Goal: Find specific page/section: Find specific page/section

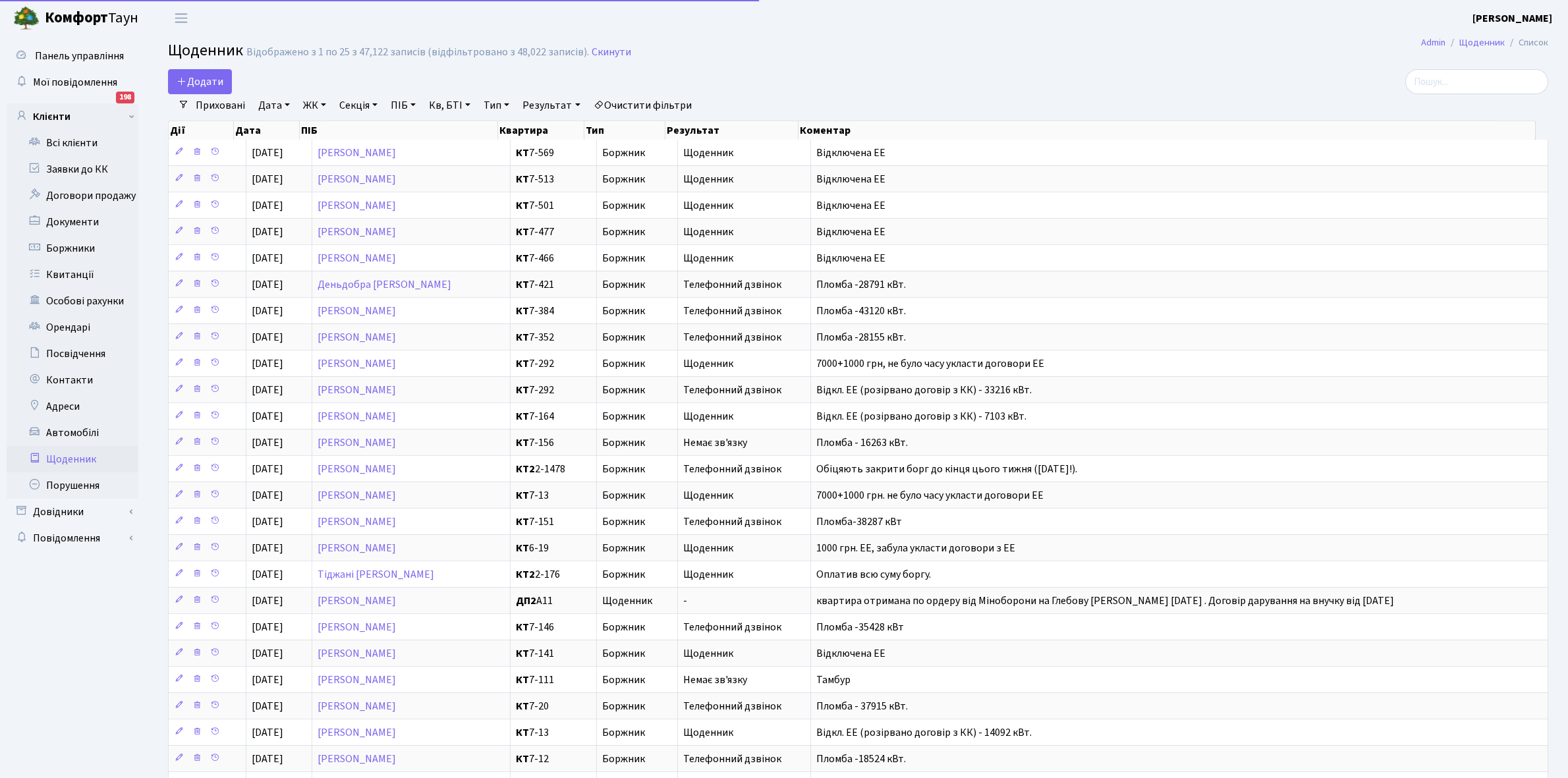
select select "25"
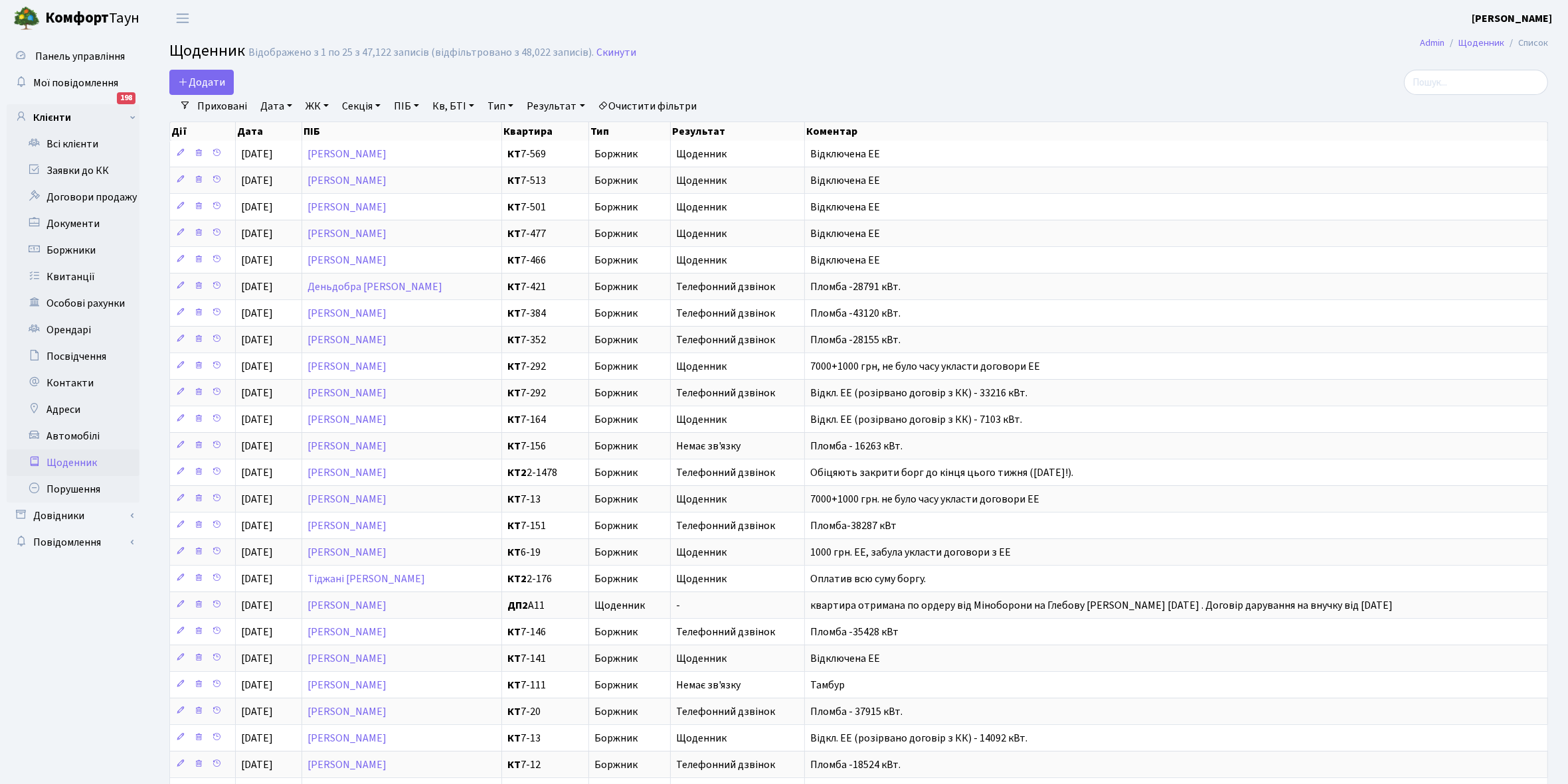
click at [220, 103] on link "Приховані" at bounding box center [222, 107] width 60 height 23
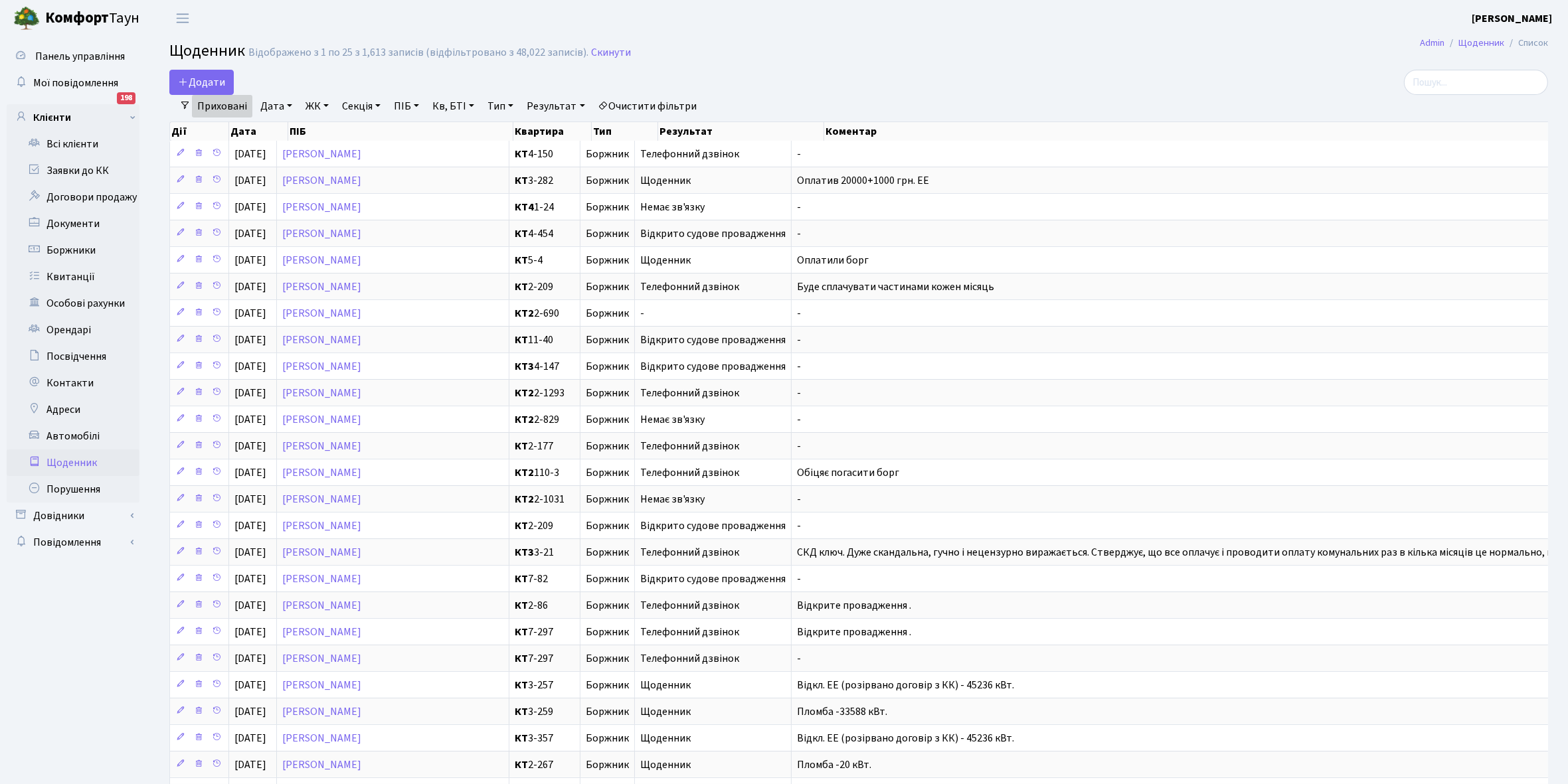
click at [221, 105] on link "Приховані" at bounding box center [222, 107] width 60 height 23
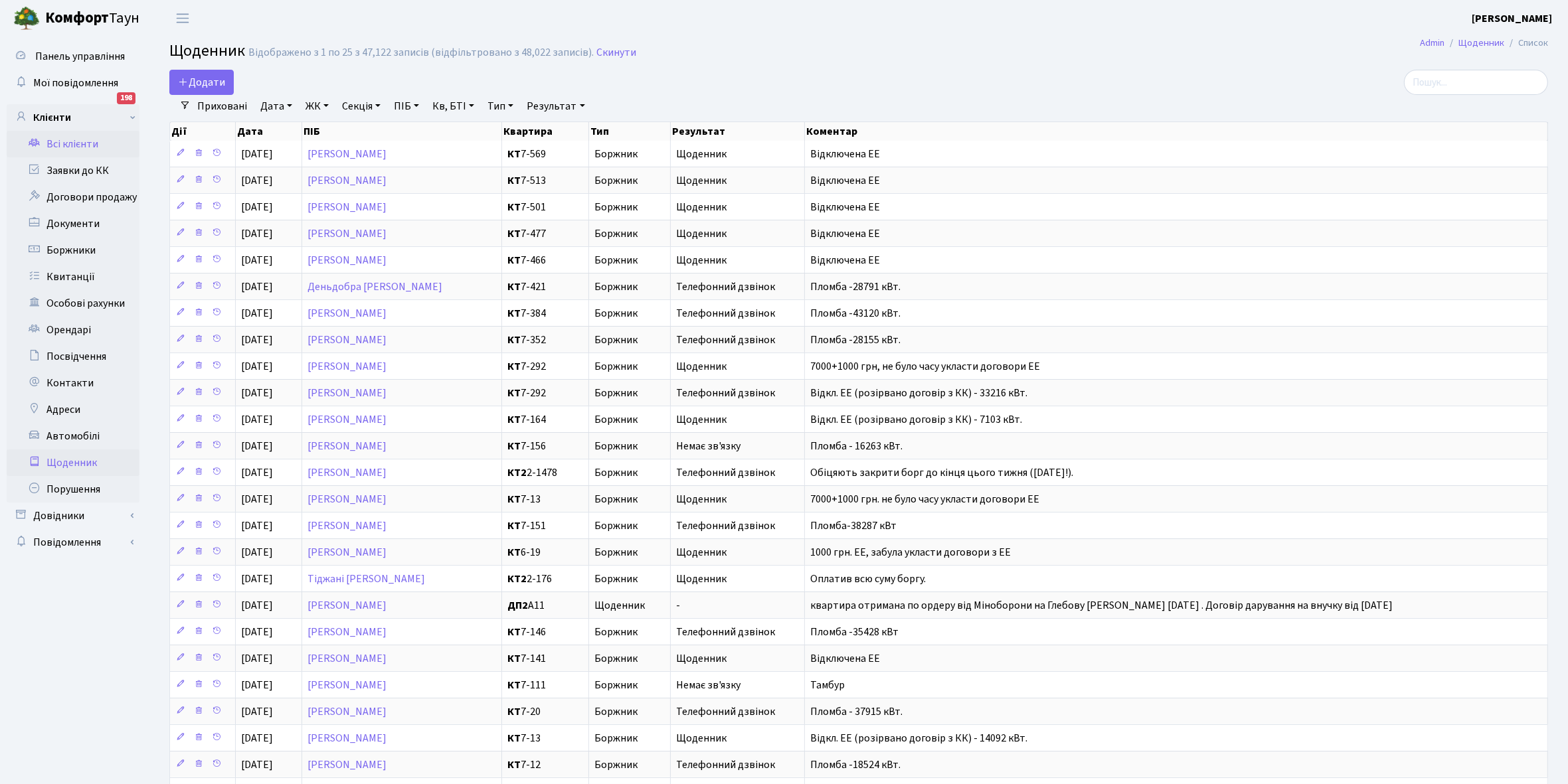
click at [78, 140] on link "Всі клієнти" at bounding box center [73, 144] width 133 height 26
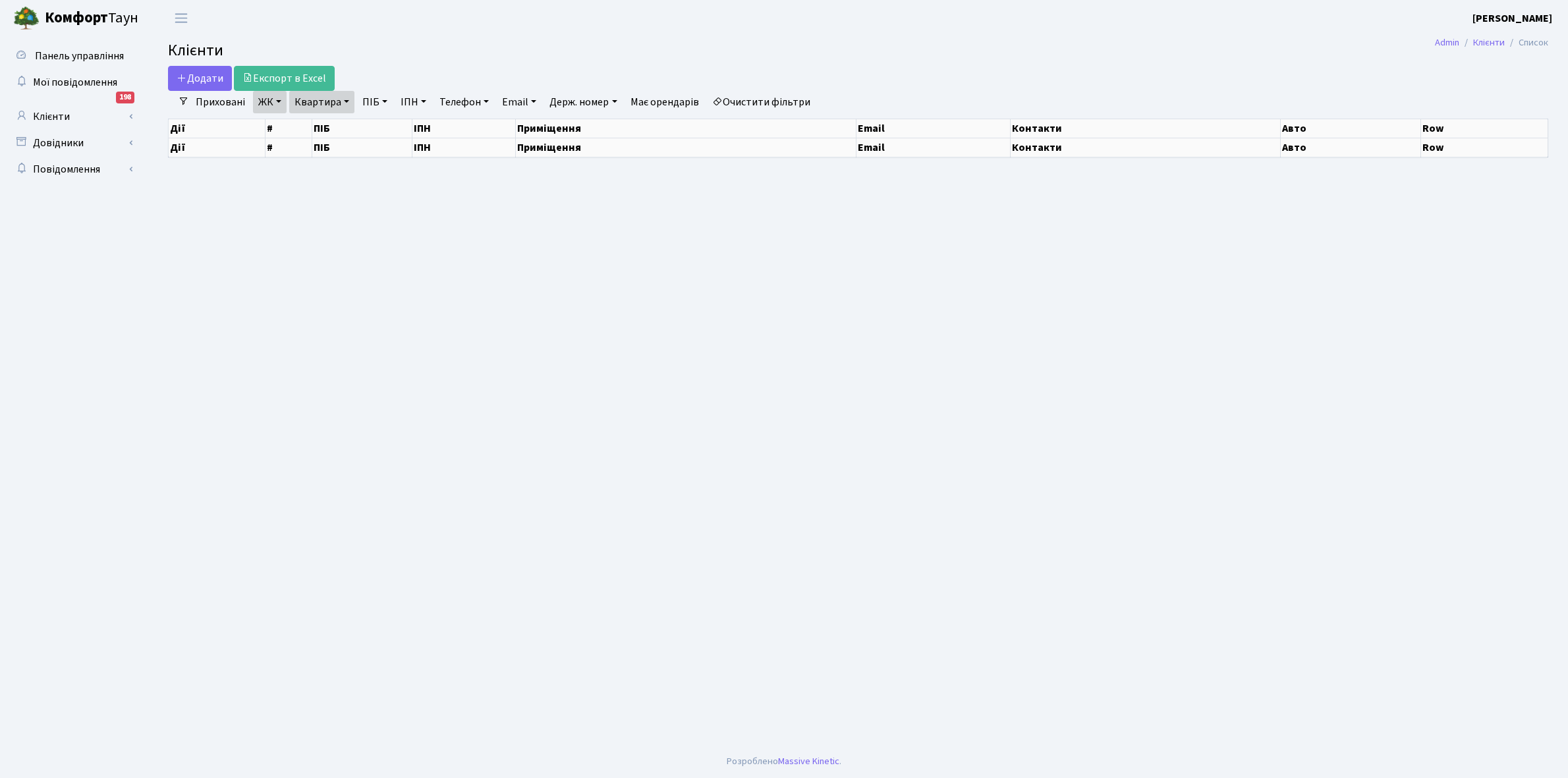
select select "25"
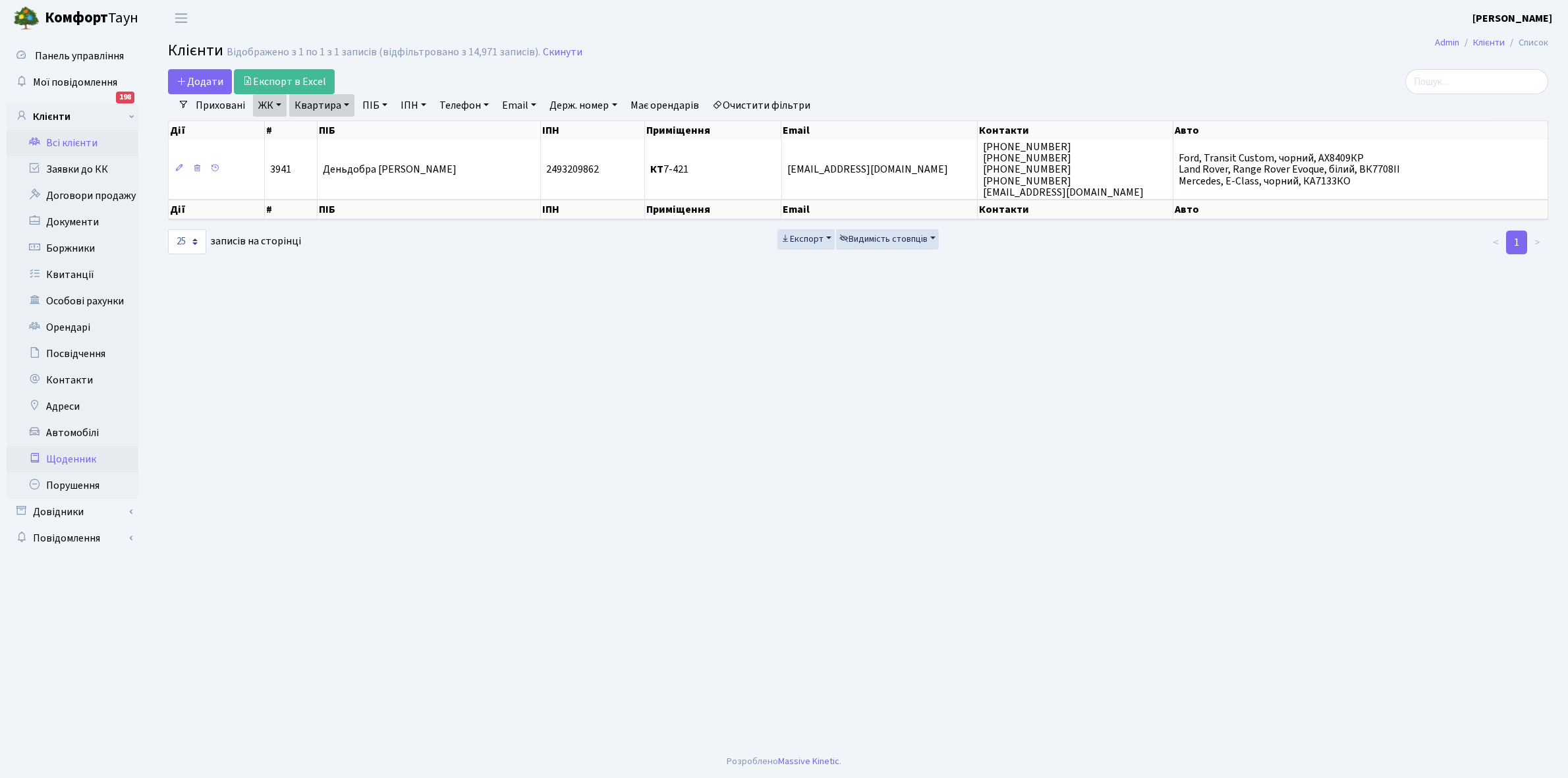
click at [74, 452] on link "Щоденник" at bounding box center [73, 459] width 131 height 26
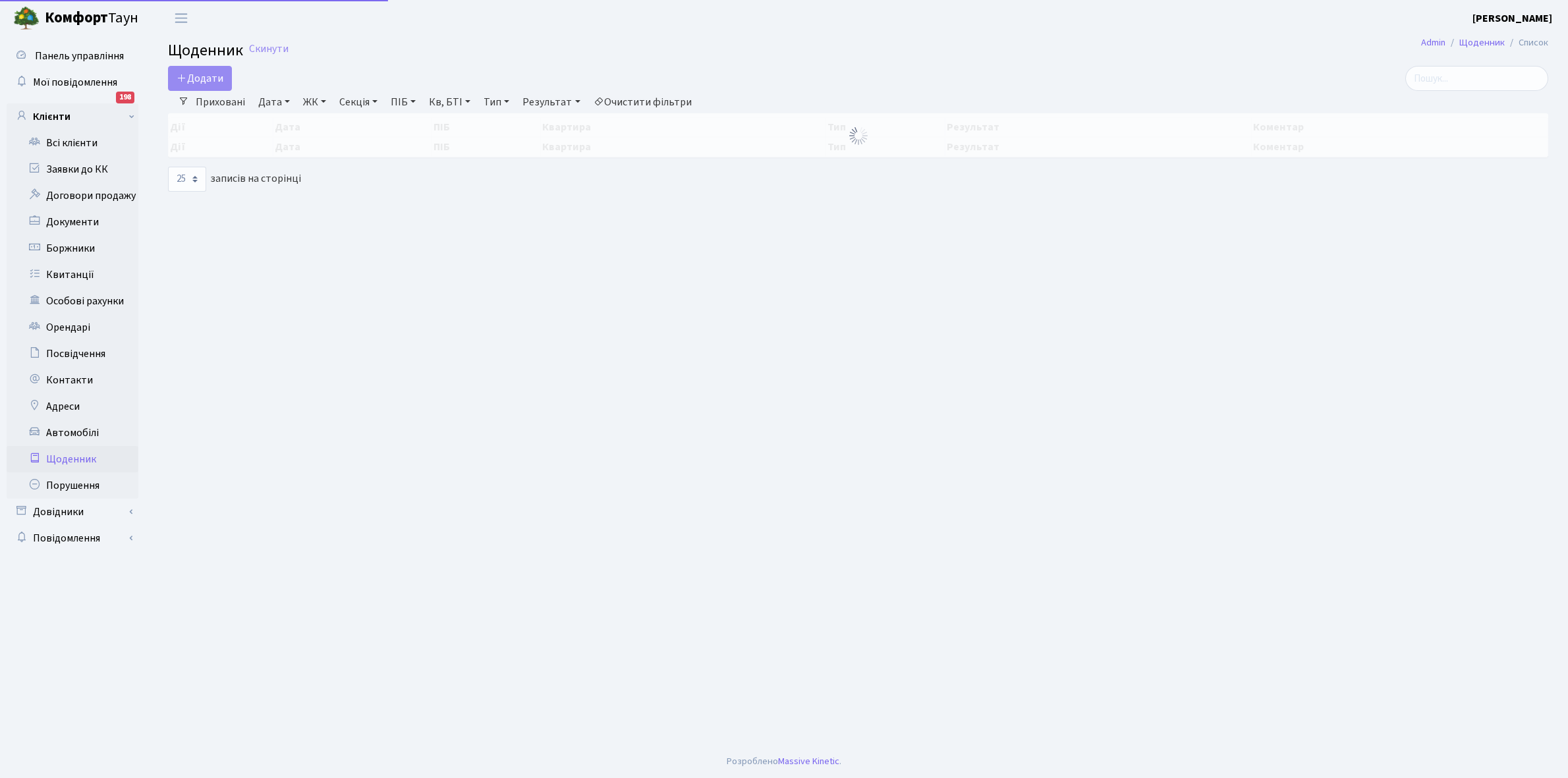
select select "25"
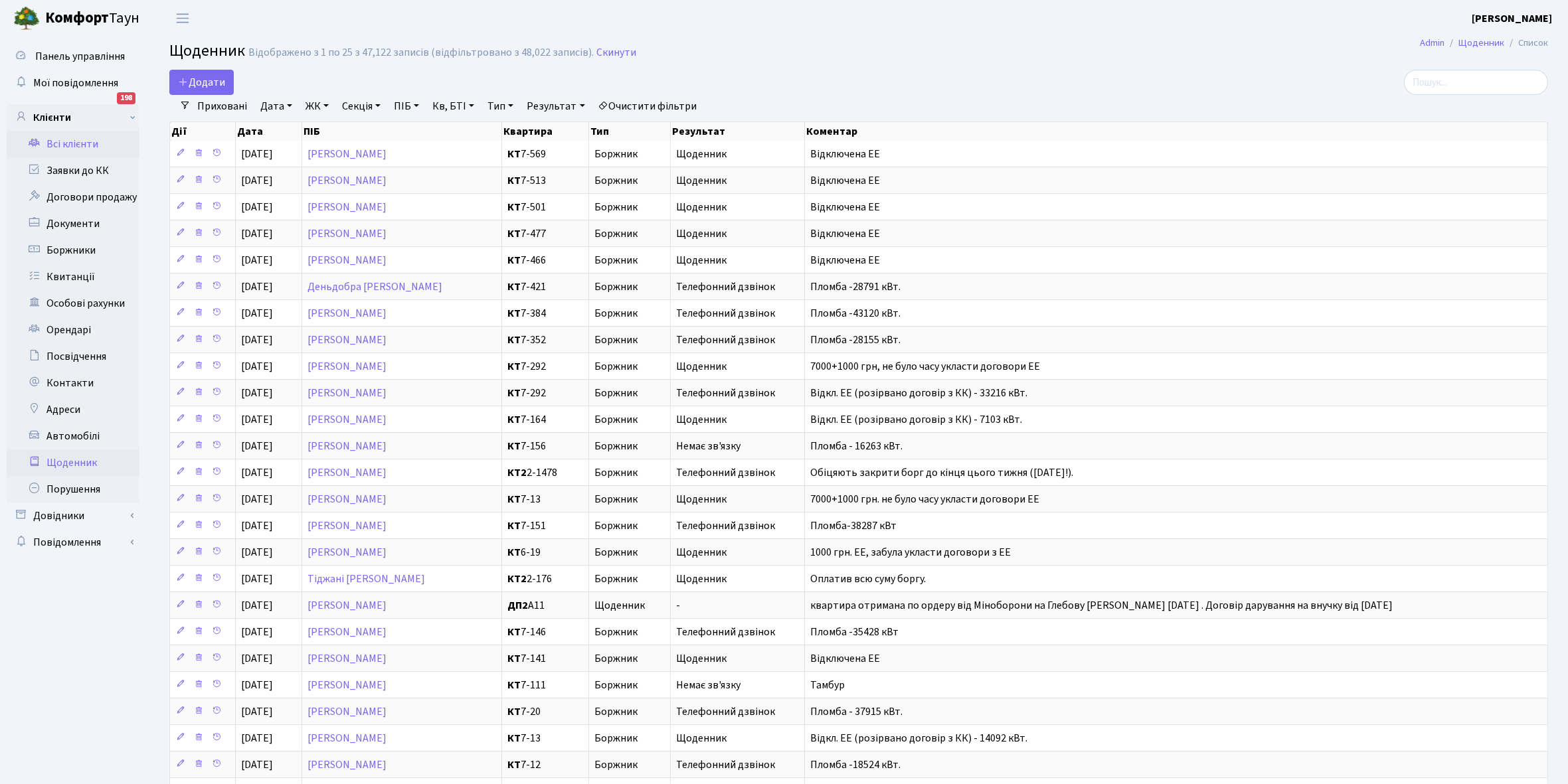
click at [95, 136] on link "Всі клієнти" at bounding box center [73, 144] width 133 height 26
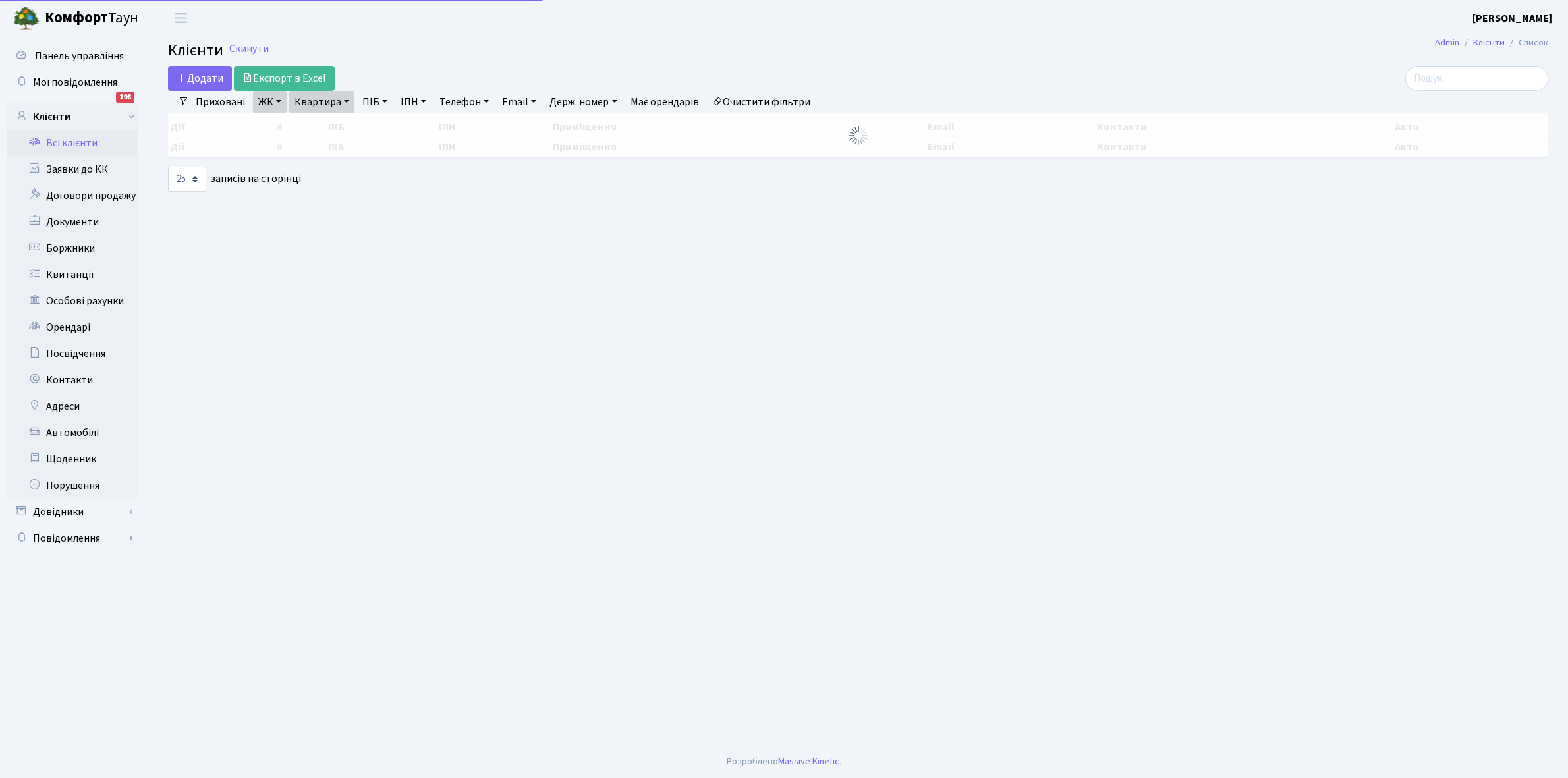
select select "25"
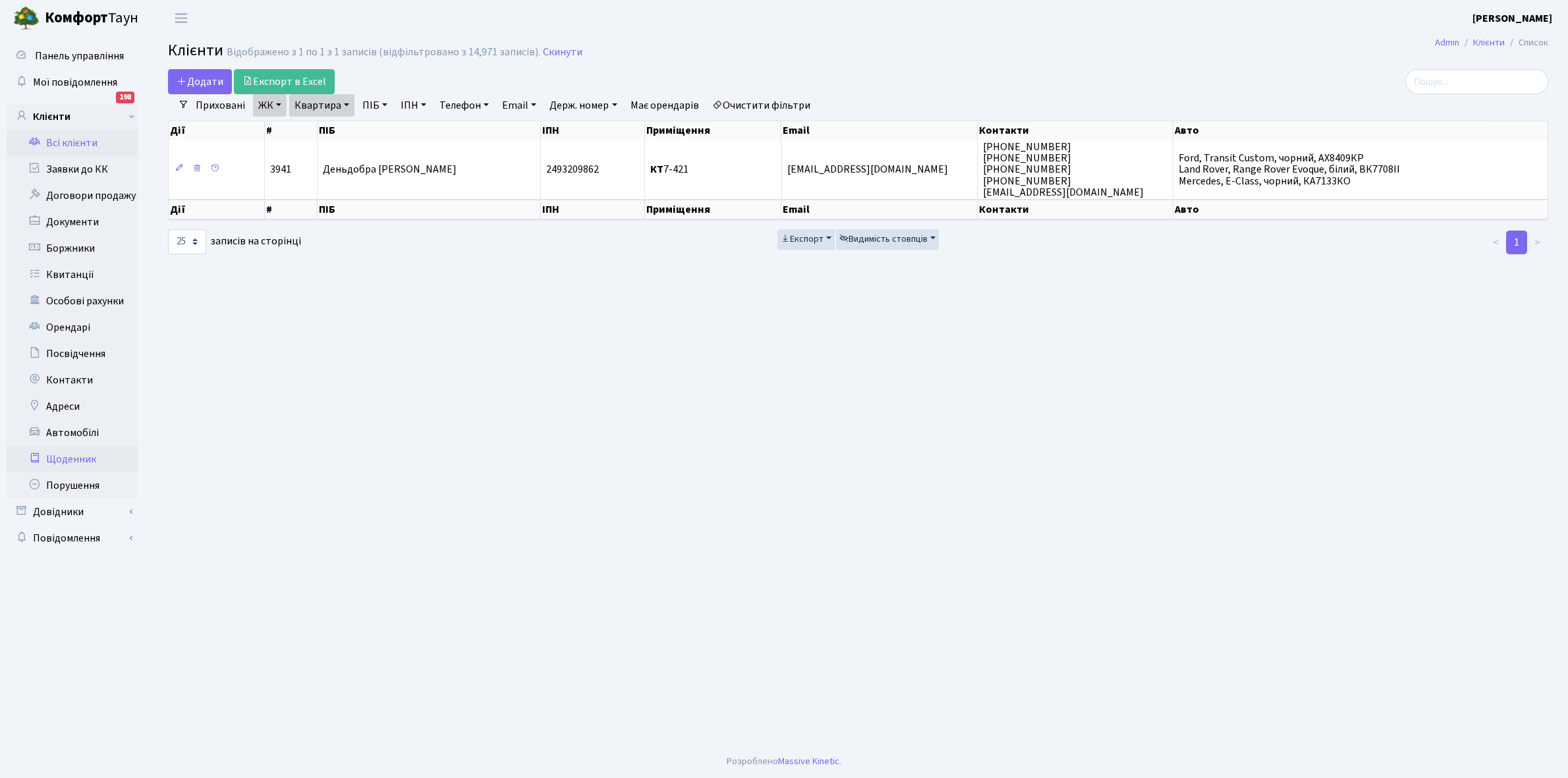
click at [62, 458] on link "Щоденник" at bounding box center [73, 459] width 131 height 26
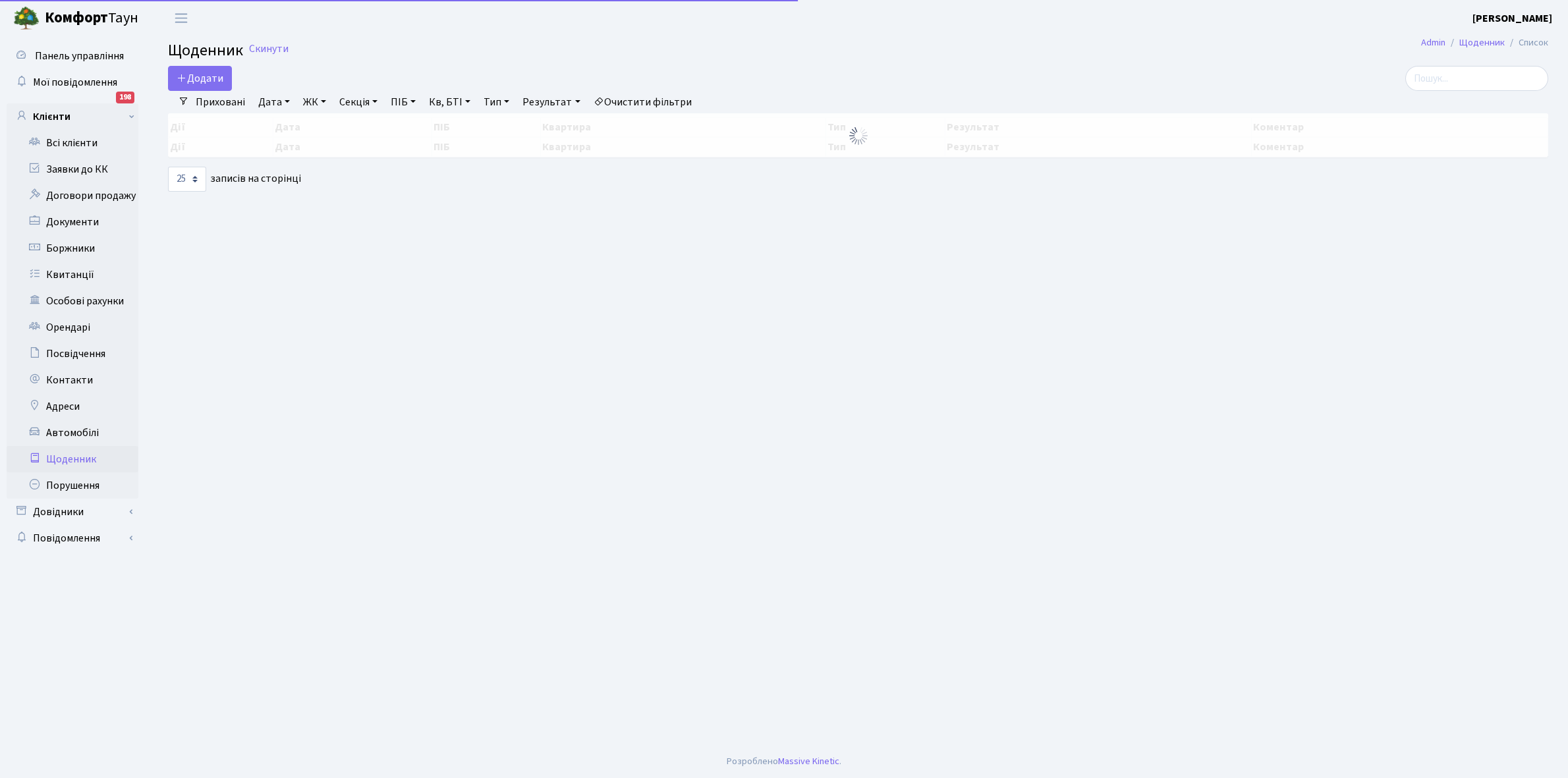
select select "25"
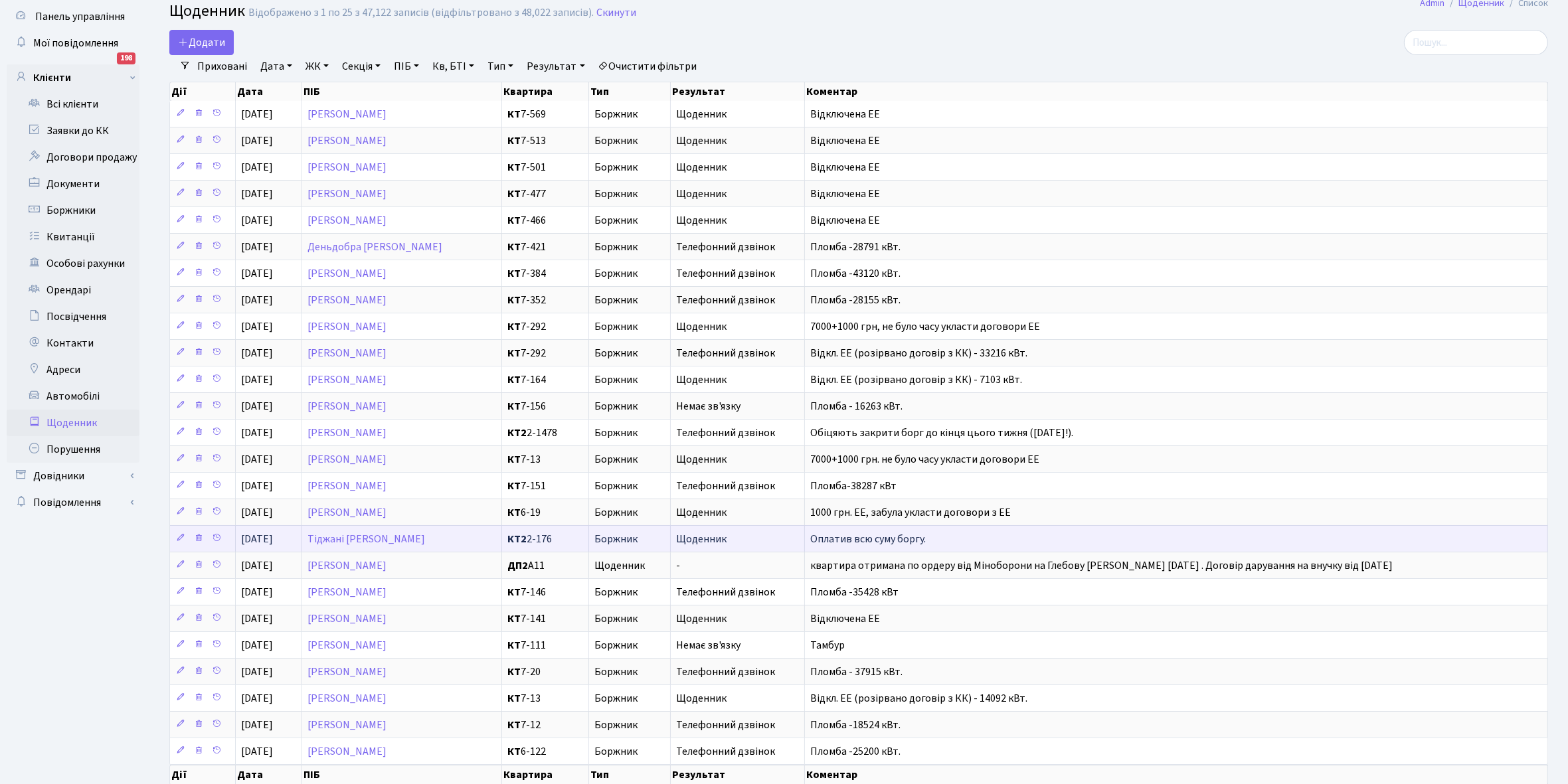
scroll to position [123, 0]
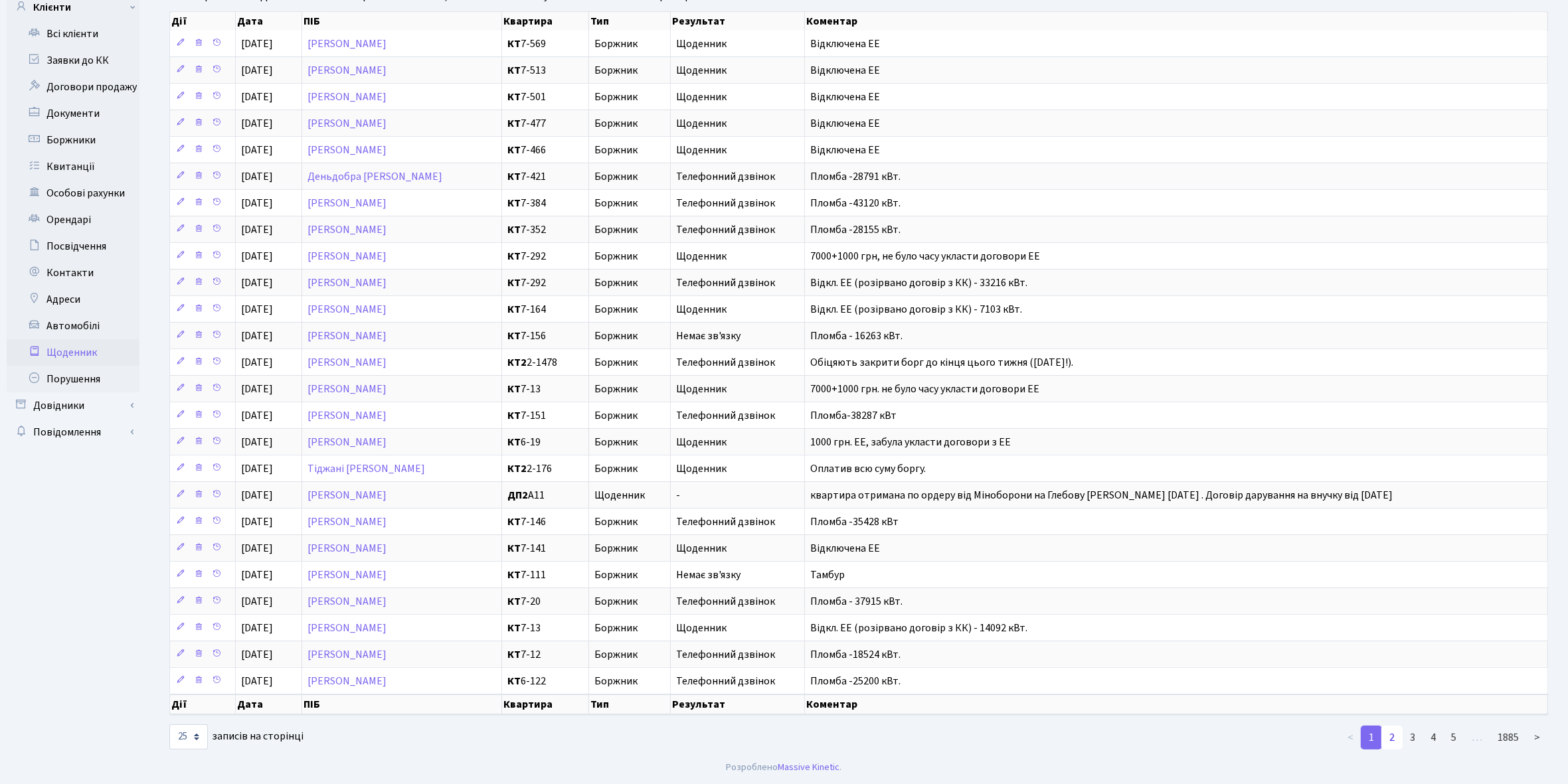
click at [1390, 735] on link "2" at bounding box center [1392, 737] width 21 height 24
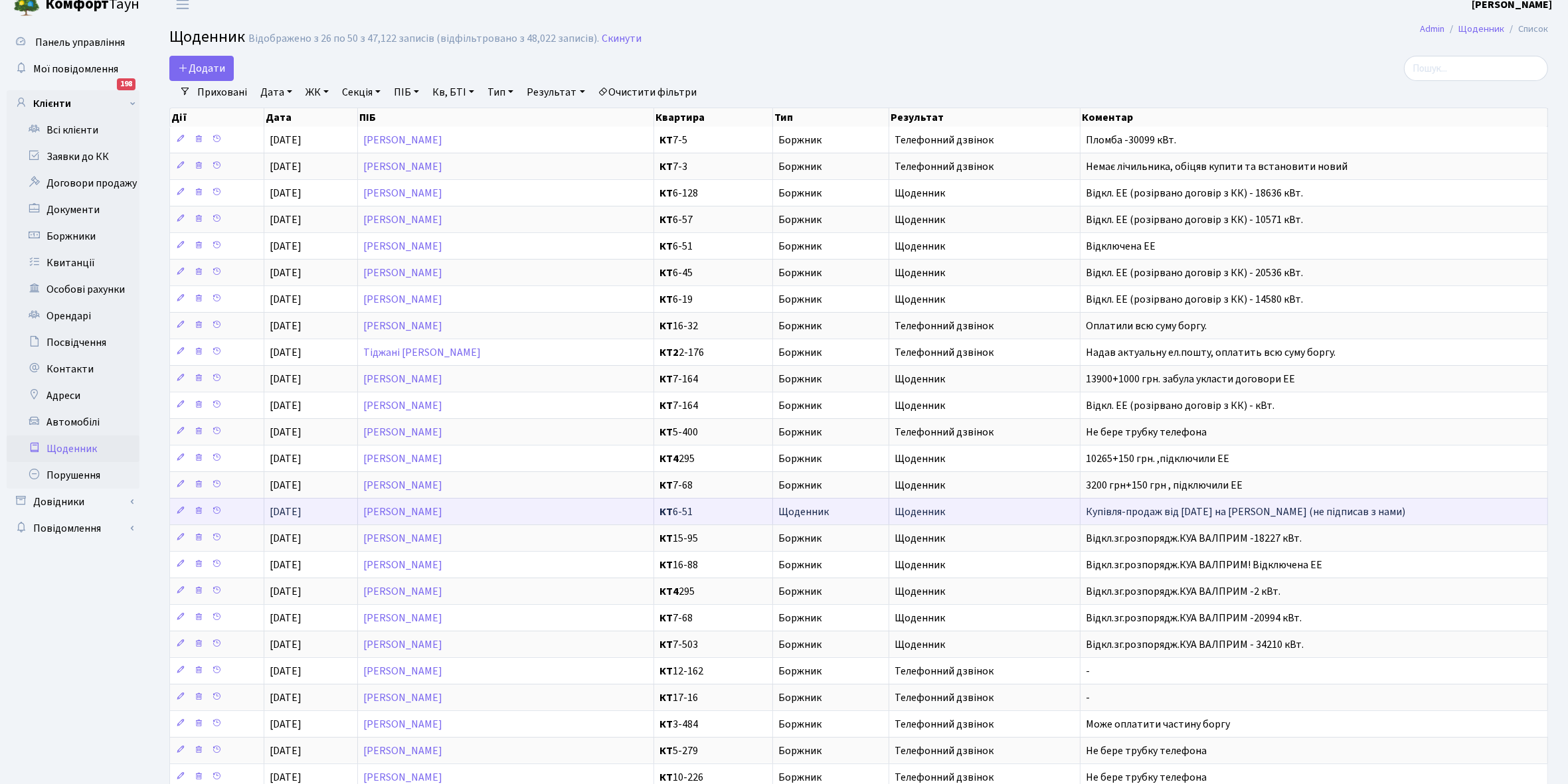
scroll to position [0, 0]
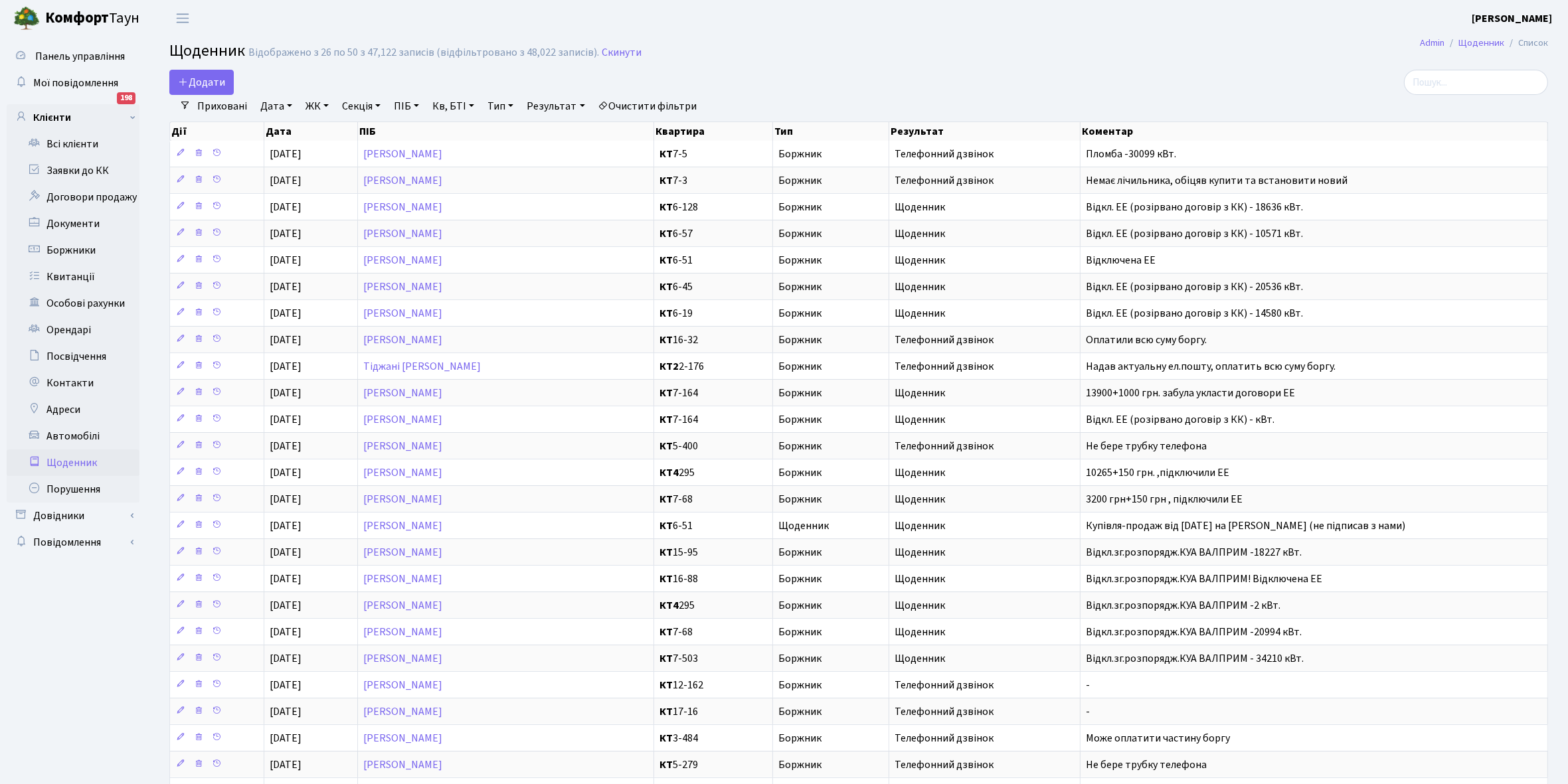
click at [220, 111] on link "Приховані" at bounding box center [222, 107] width 60 height 23
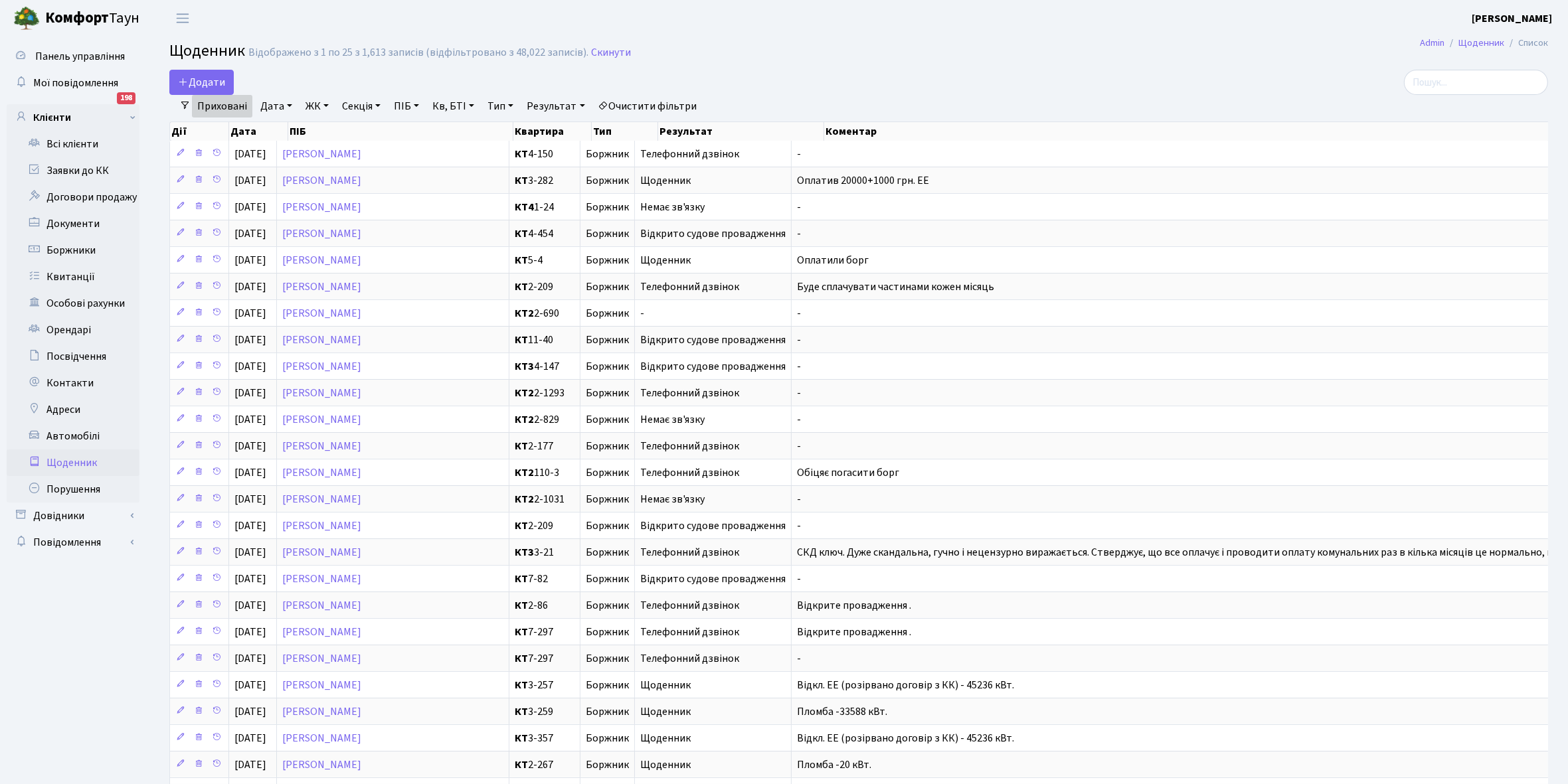
click at [220, 111] on link "Приховані" at bounding box center [222, 107] width 60 height 23
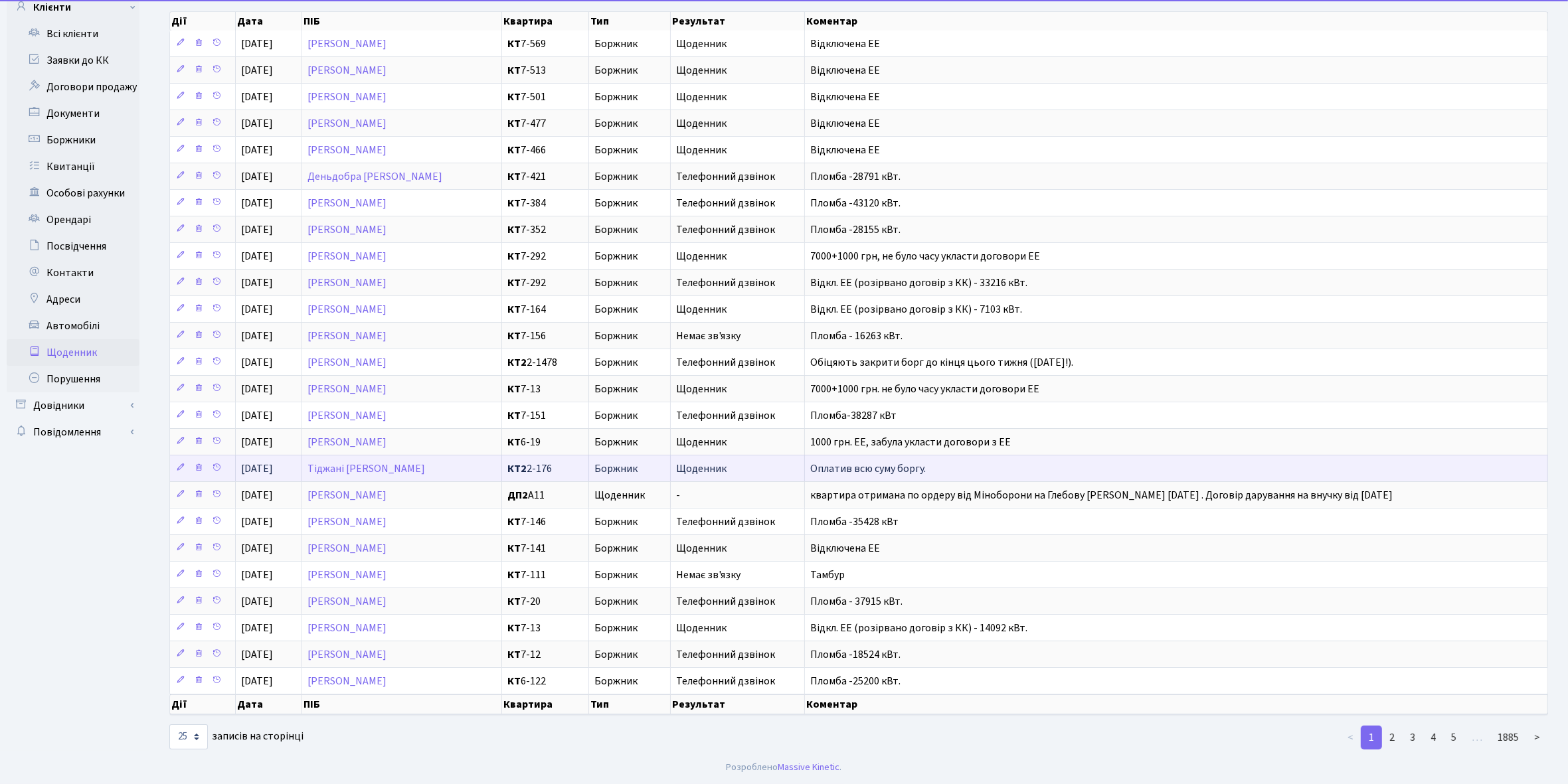
scroll to position [123, 0]
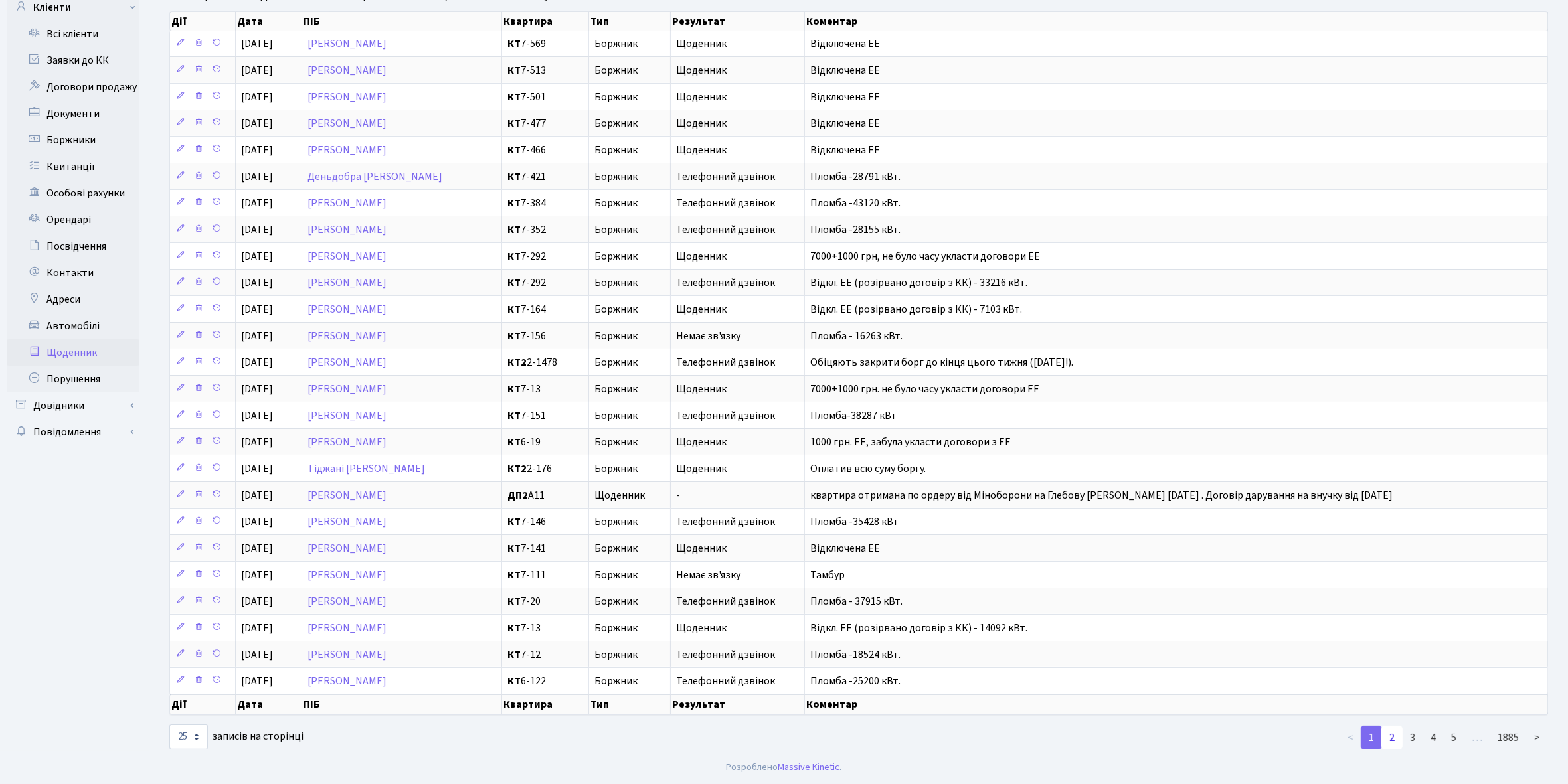
click at [1398, 735] on link "2" at bounding box center [1392, 737] width 21 height 24
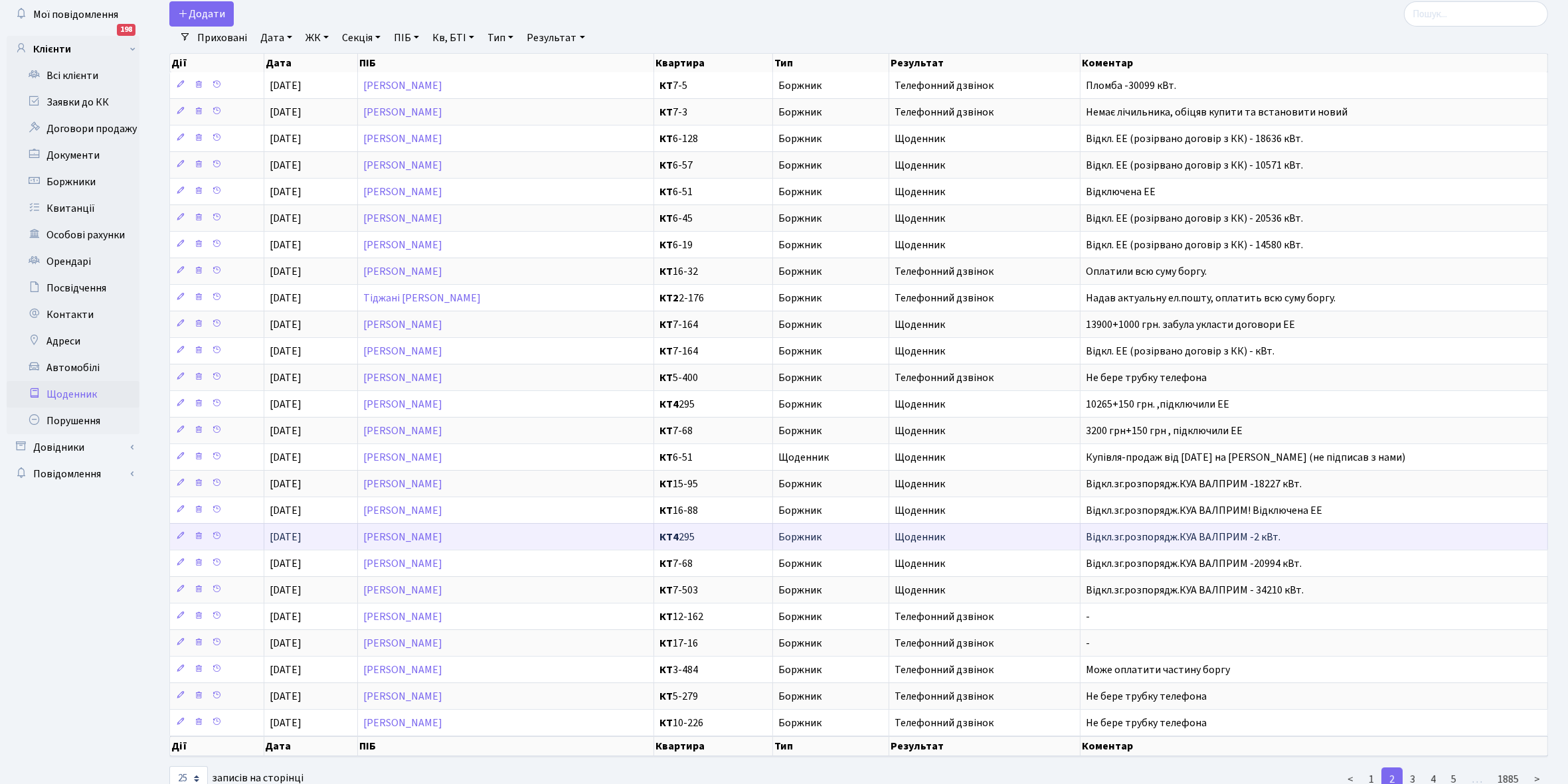
scroll to position [40, 0]
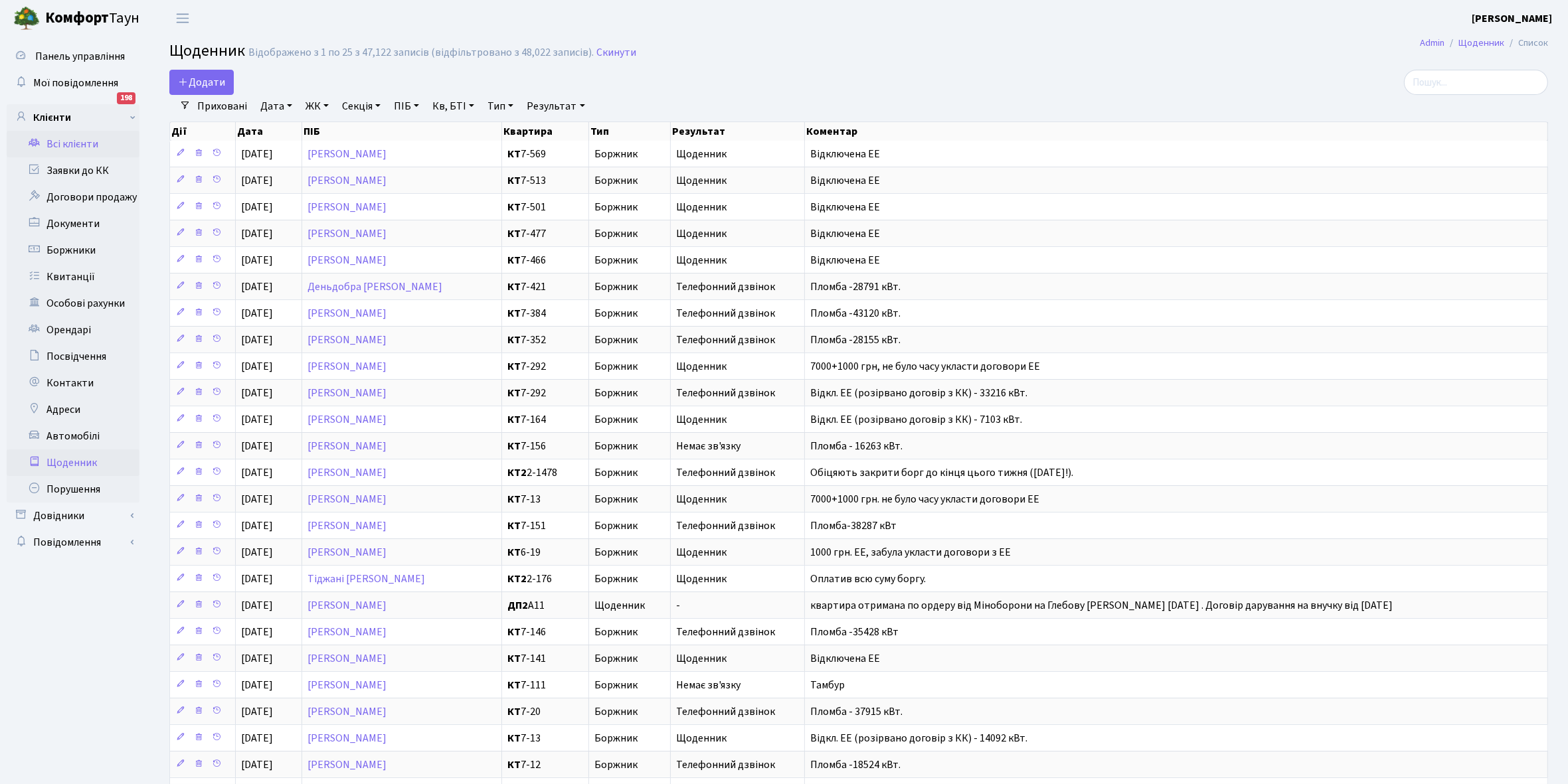
click at [80, 141] on link "Всі клієнти" at bounding box center [73, 144] width 133 height 26
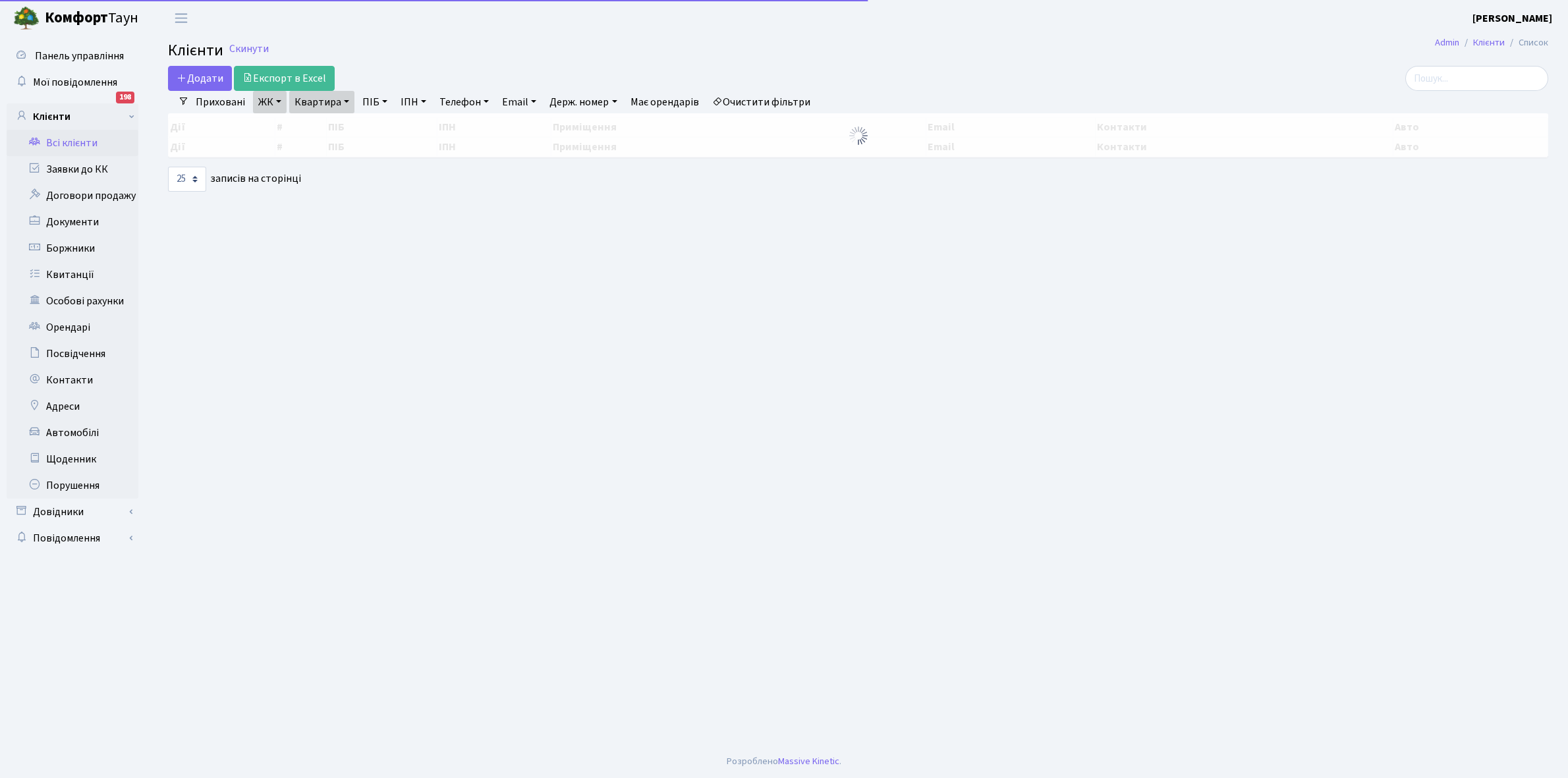
select select "25"
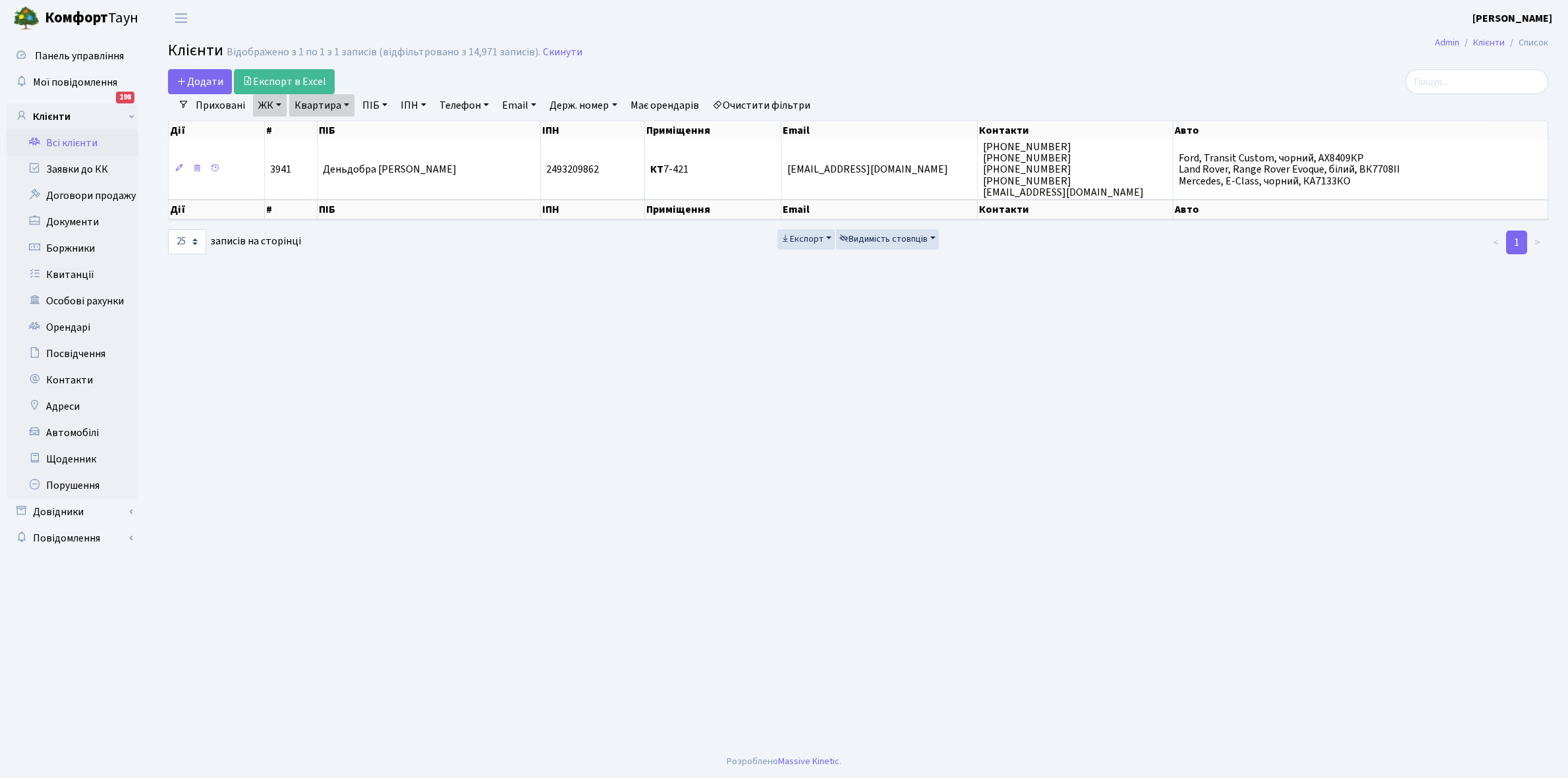
click at [346, 103] on link "Квартира" at bounding box center [322, 106] width 65 height 23
click at [337, 132] on input "7-421" at bounding box center [329, 131] width 77 height 25
type input "7"
type input "6-45"
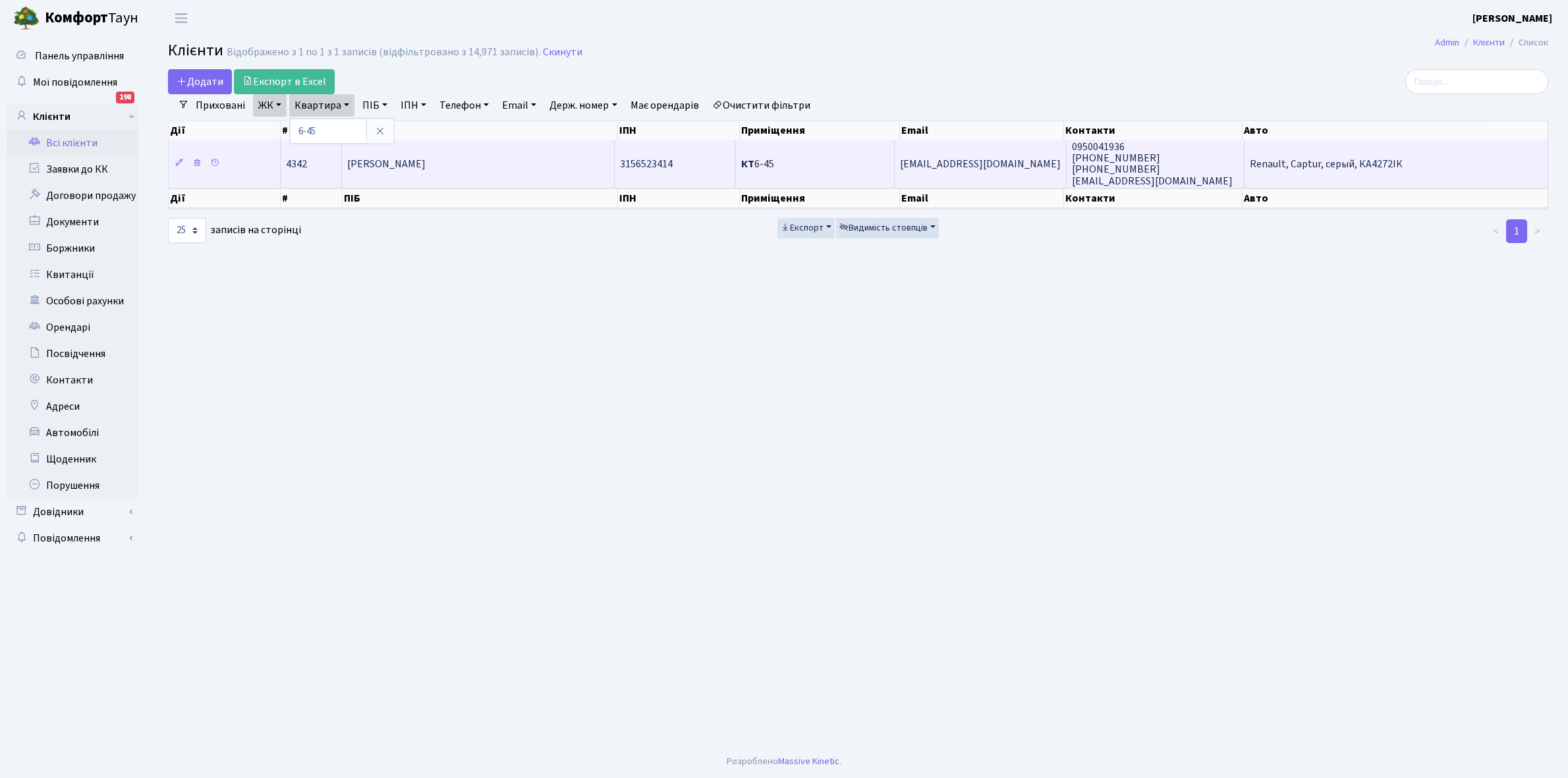
click at [462, 172] on td "[PERSON_NAME]" at bounding box center [478, 163] width 273 height 47
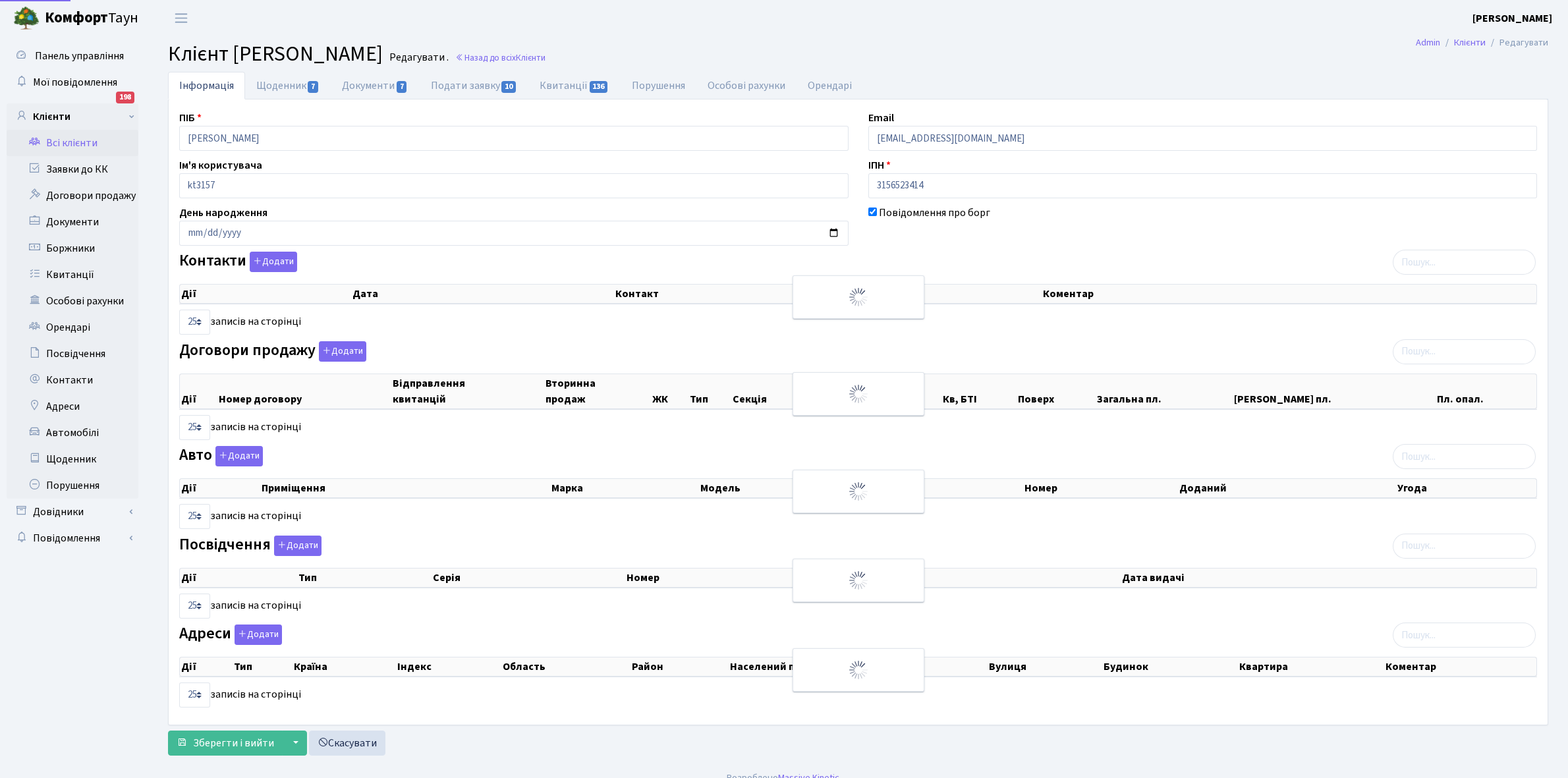
select select "25"
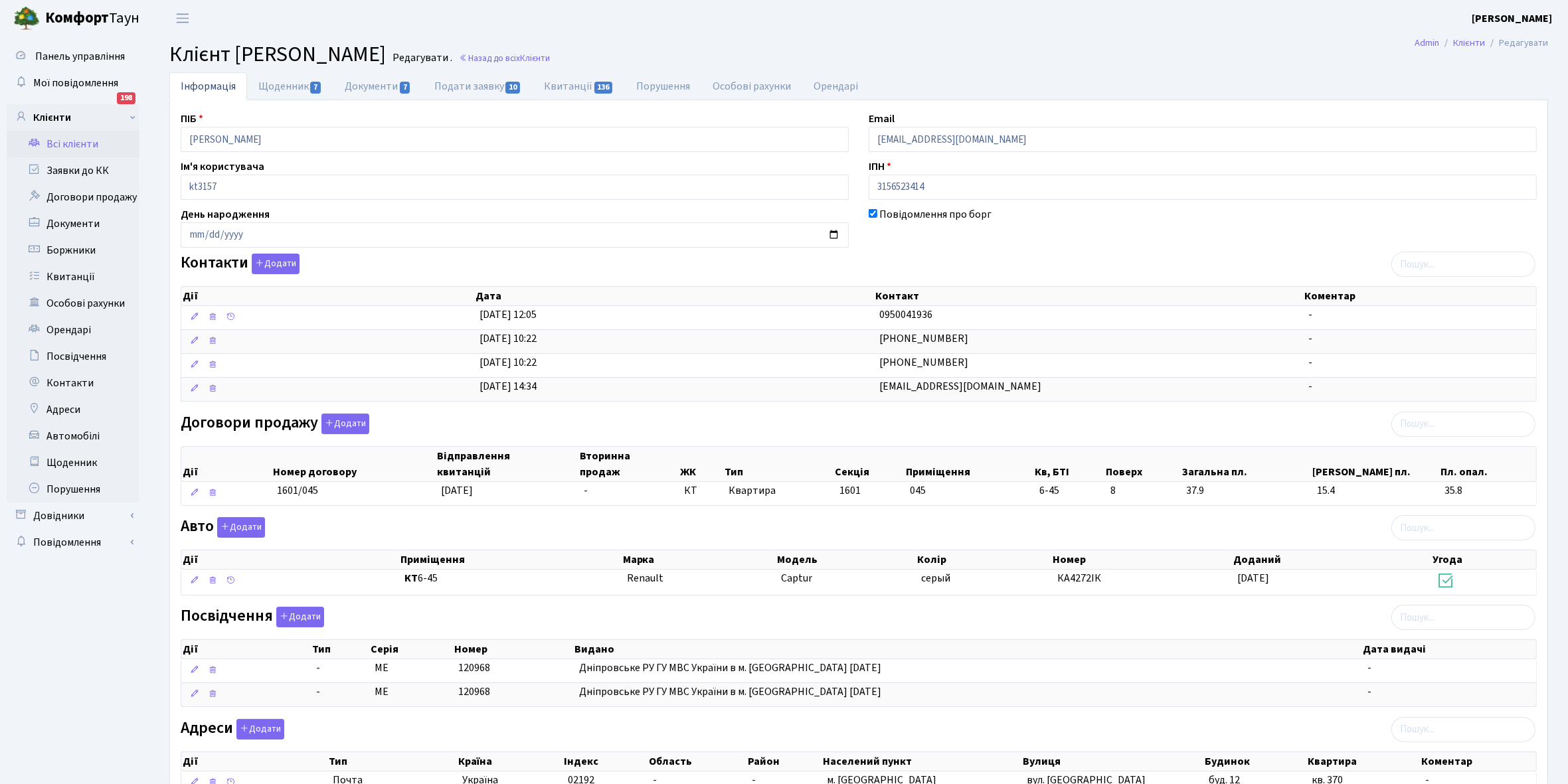
click at [276, 84] on link "Щоденник 7" at bounding box center [291, 87] width 87 height 28
select select "25"
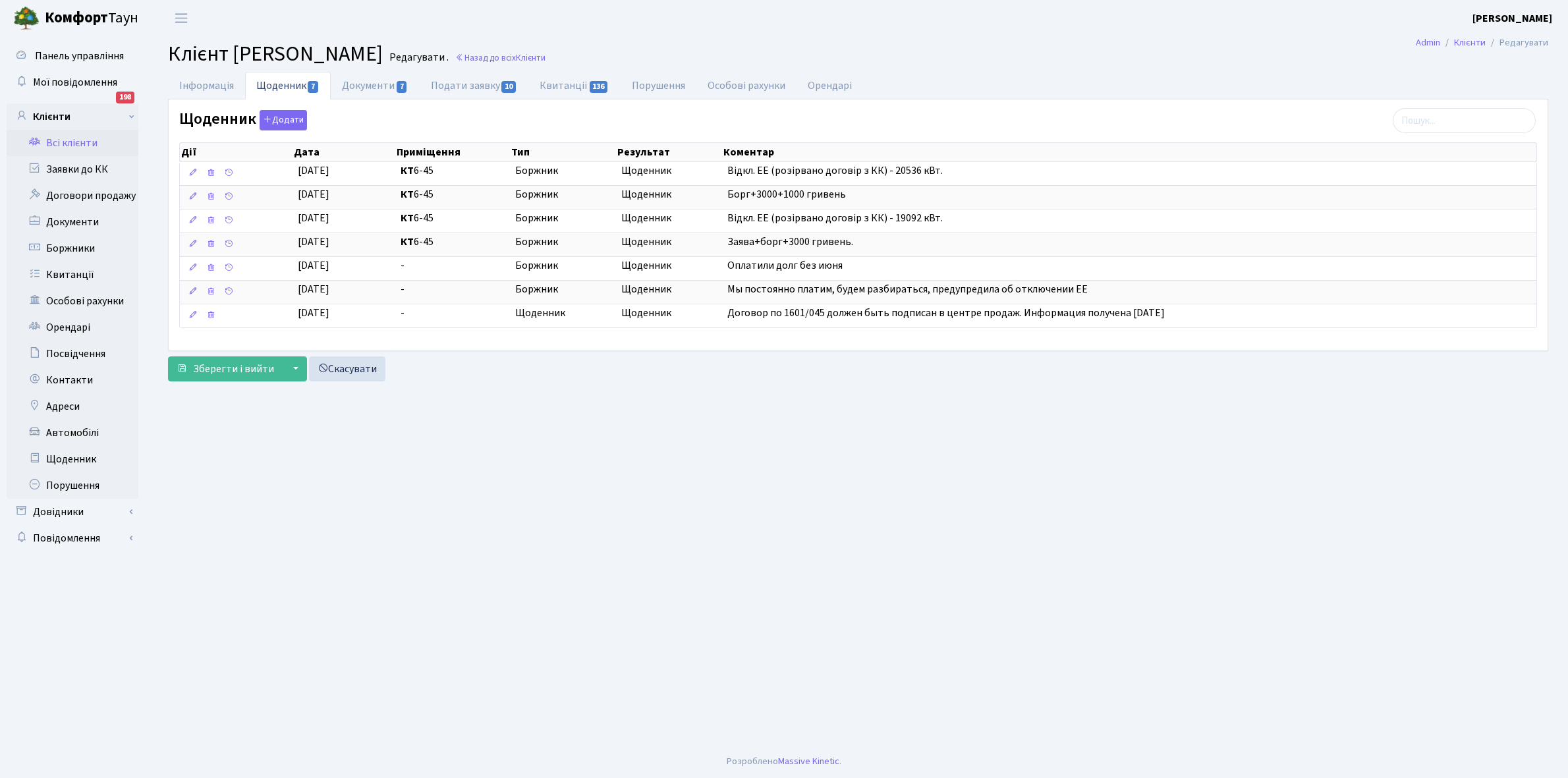
click at [67, 138] on link "Всі клієнти" at bounding box center [73, 143] width 131 height 26
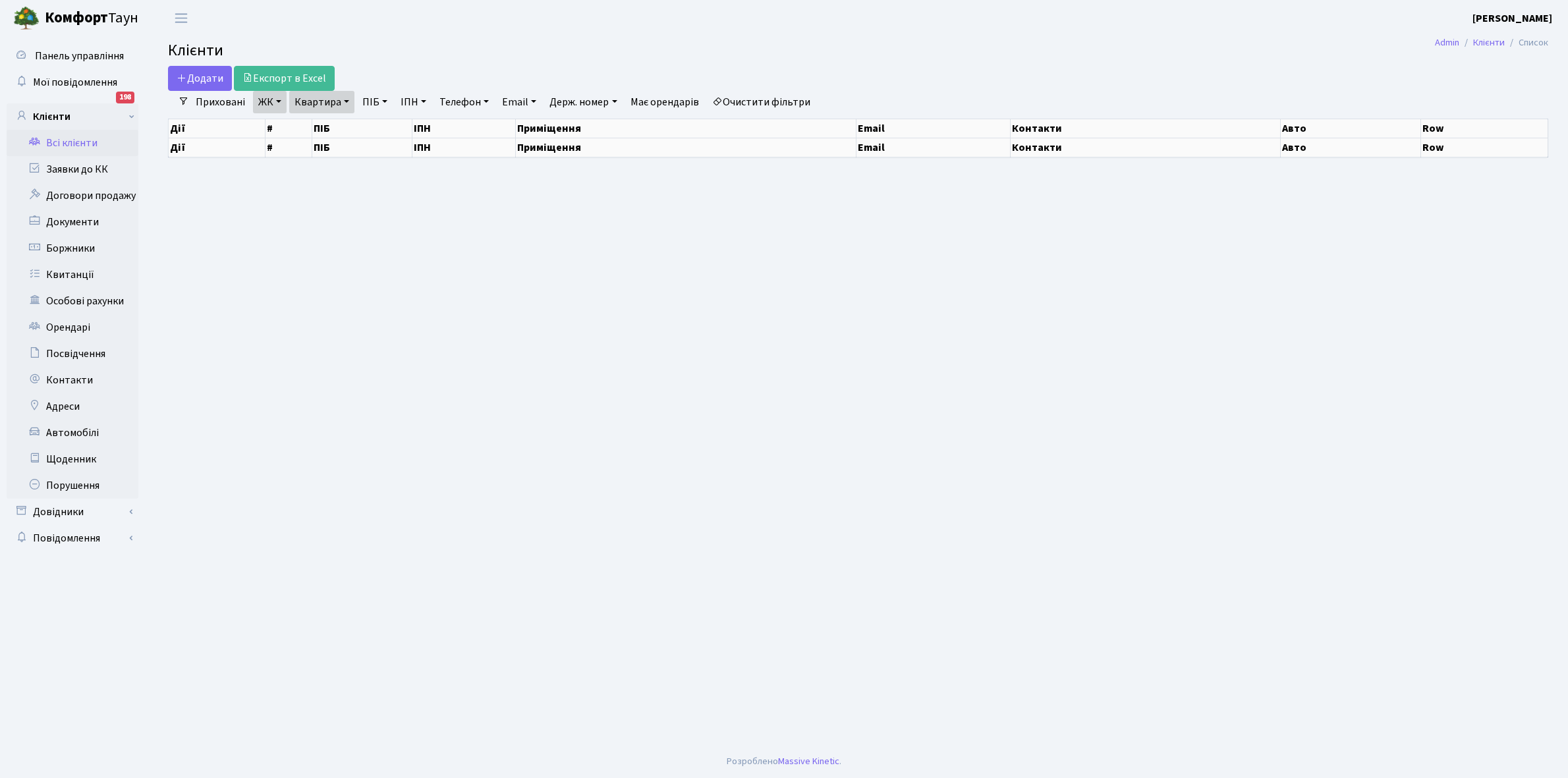
select select "25"
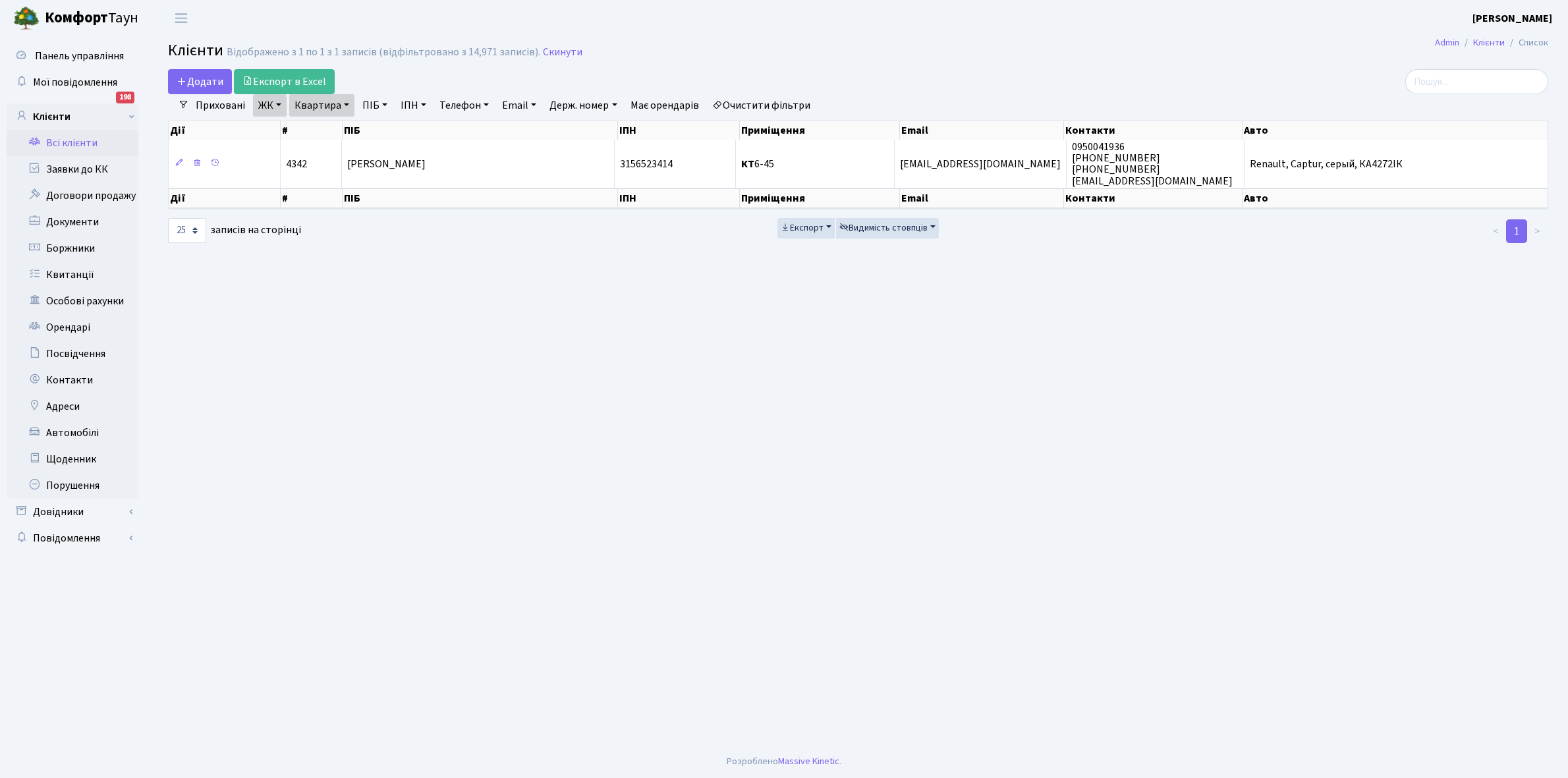
click at [344, 104] on link "Квартира" at bounding box center [322, 106] width 65 height 23
click at [338, 123] on input "6-45" at bounding box center [329, 131] width 77 height 25
type input "6"
type input "7-122"
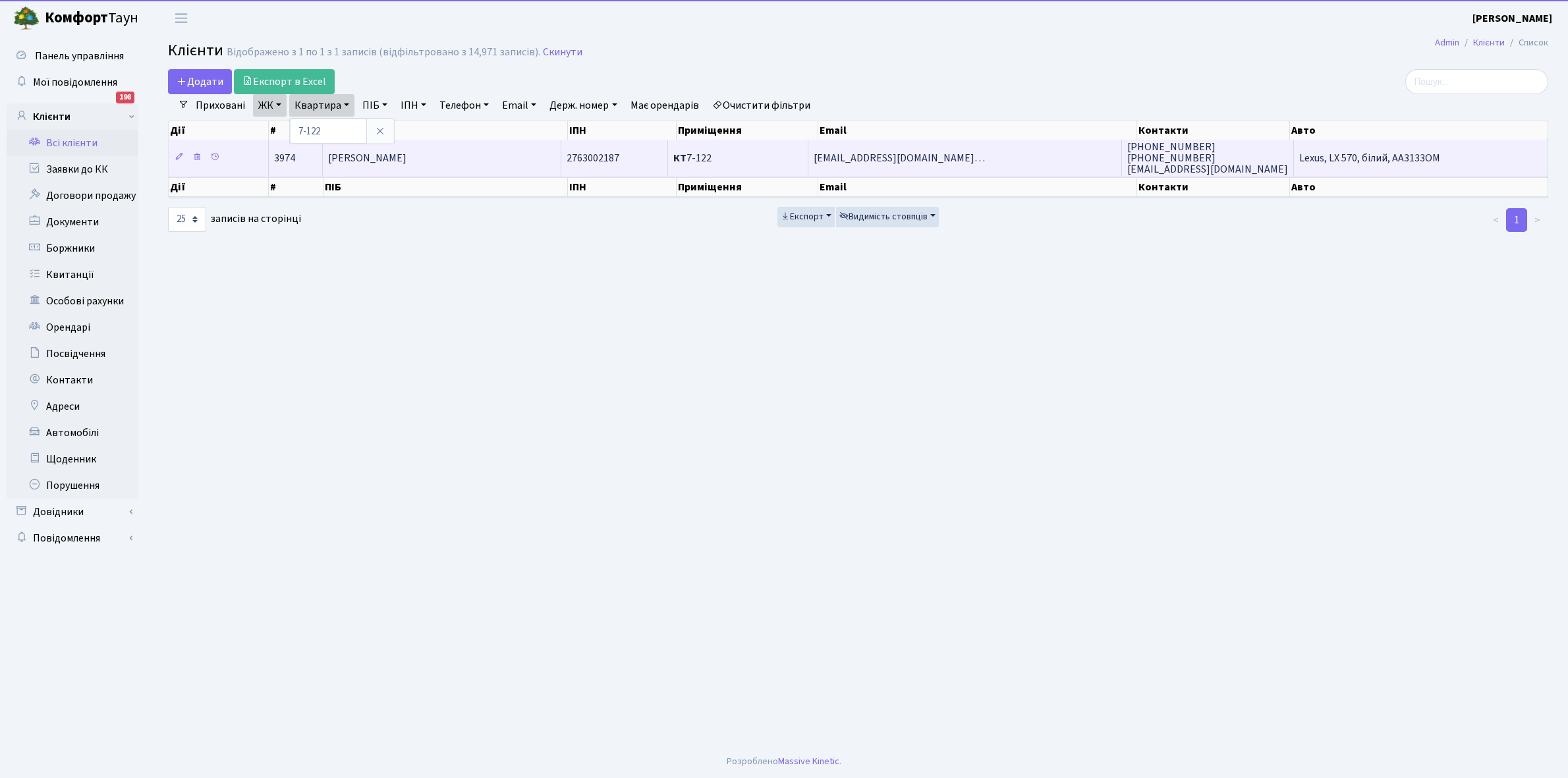
click at [476, 162] on td "[PERSON_NAME]" at bounding box center [442, 157] width 238 height 36
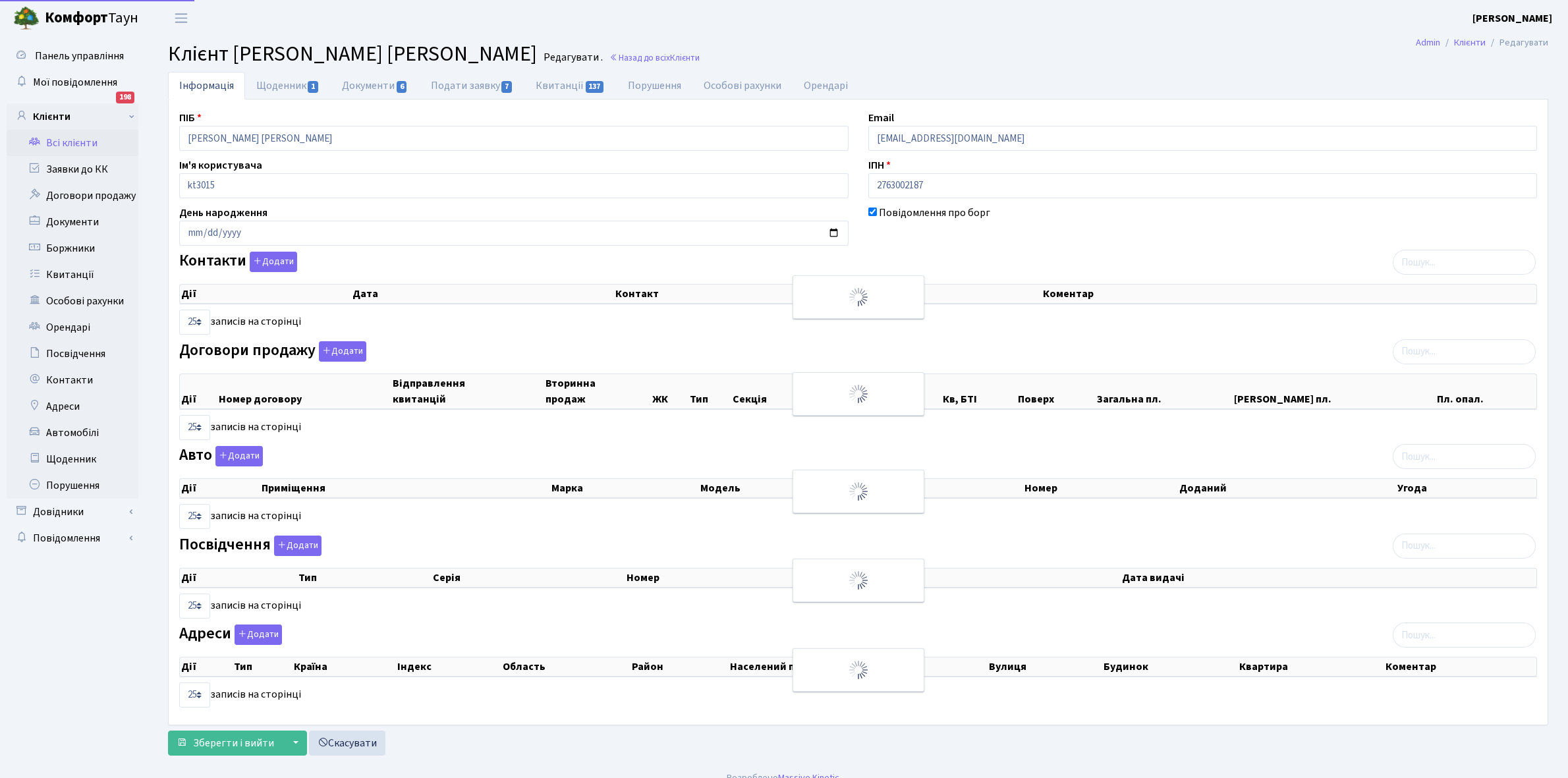
select select "25"
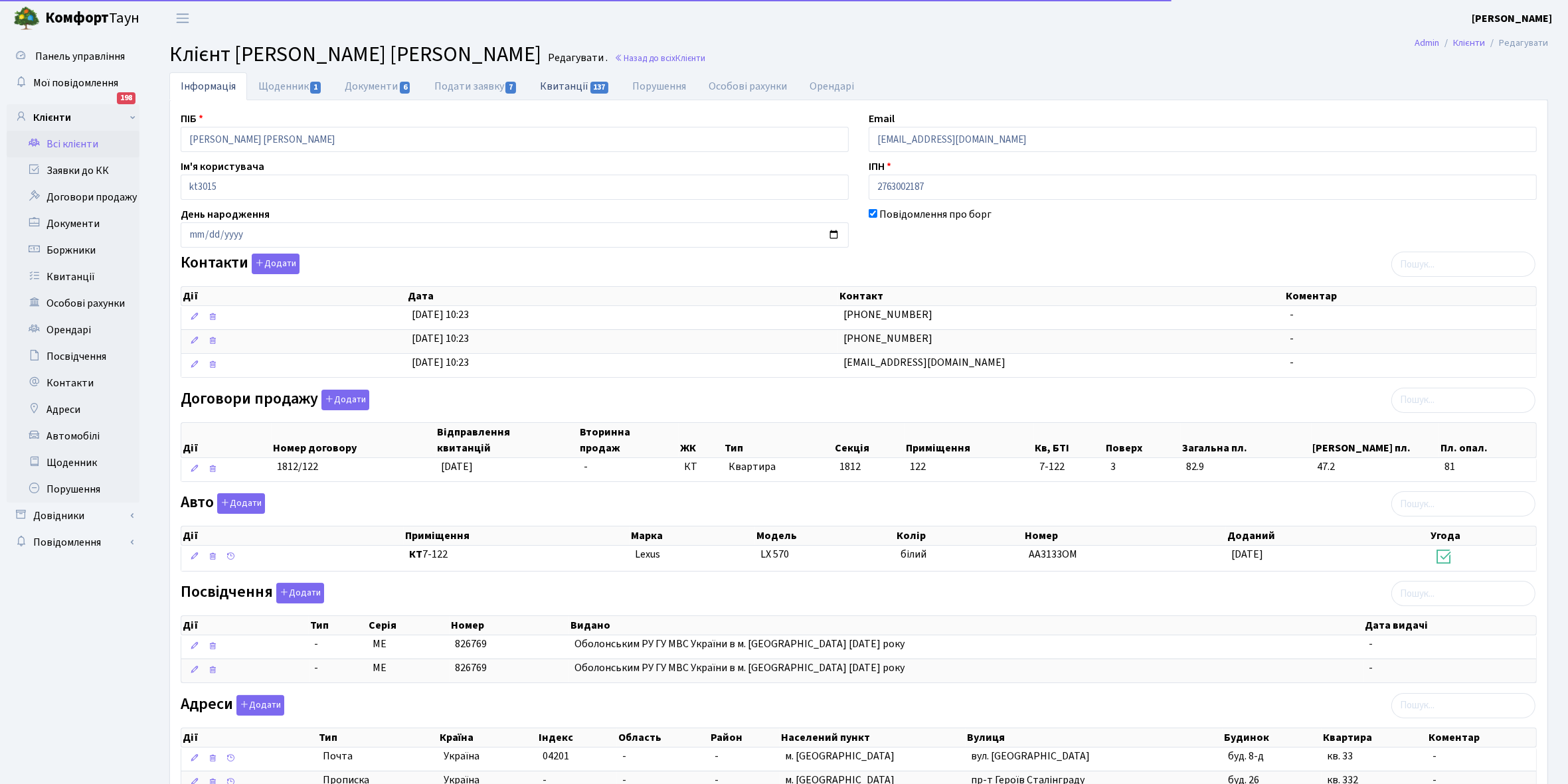
click at [559, 84] on link "Квитанції 137" at bounding box center [574, 86] width 93 height 27
select select "25"
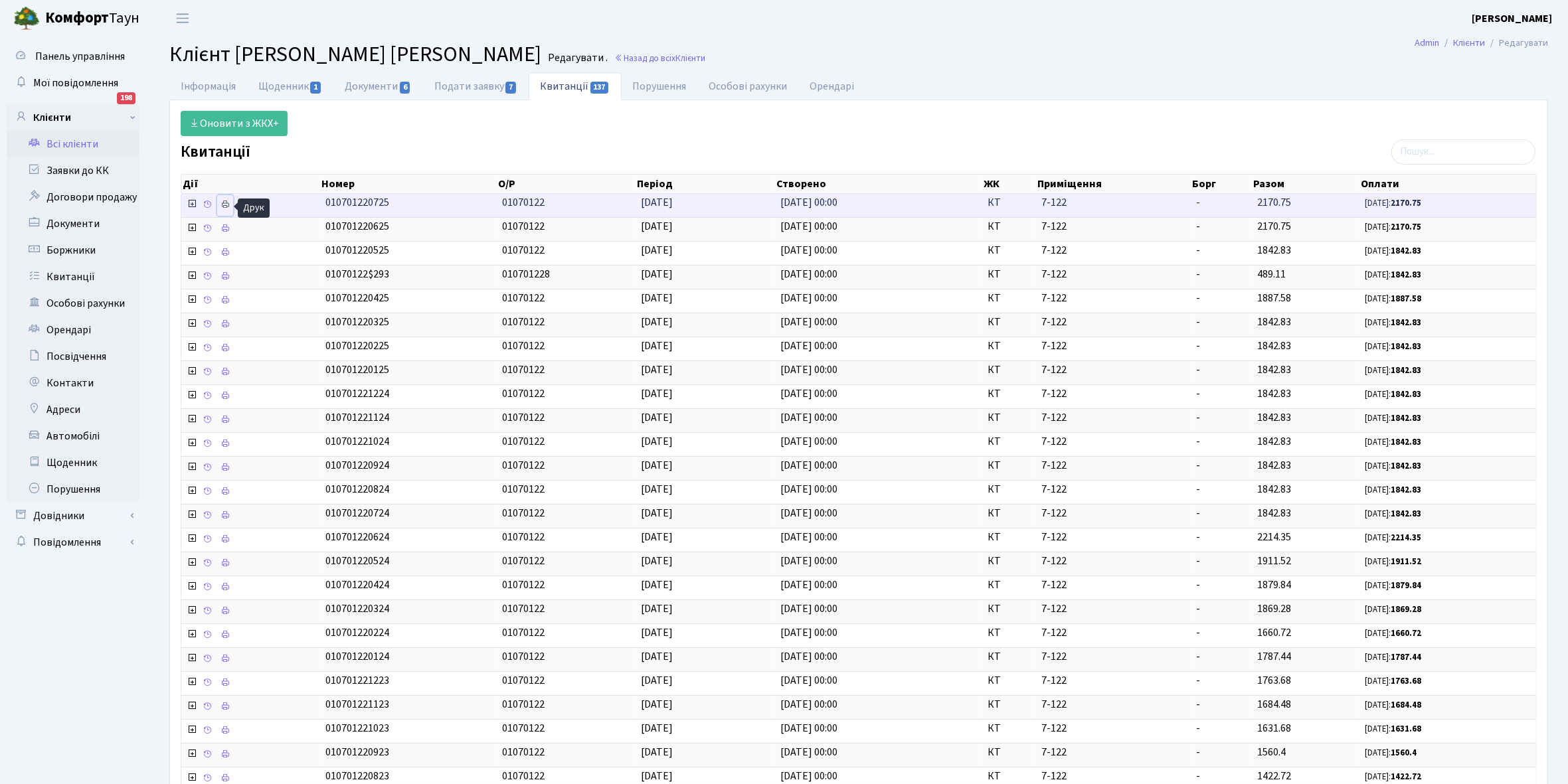
click at [226, 204] on icon at bounding box center [225, 204] width 10 height 10
click at [81, 143] on link "Всі клієнти" at bounding box center [73, 144] width 133 height 26
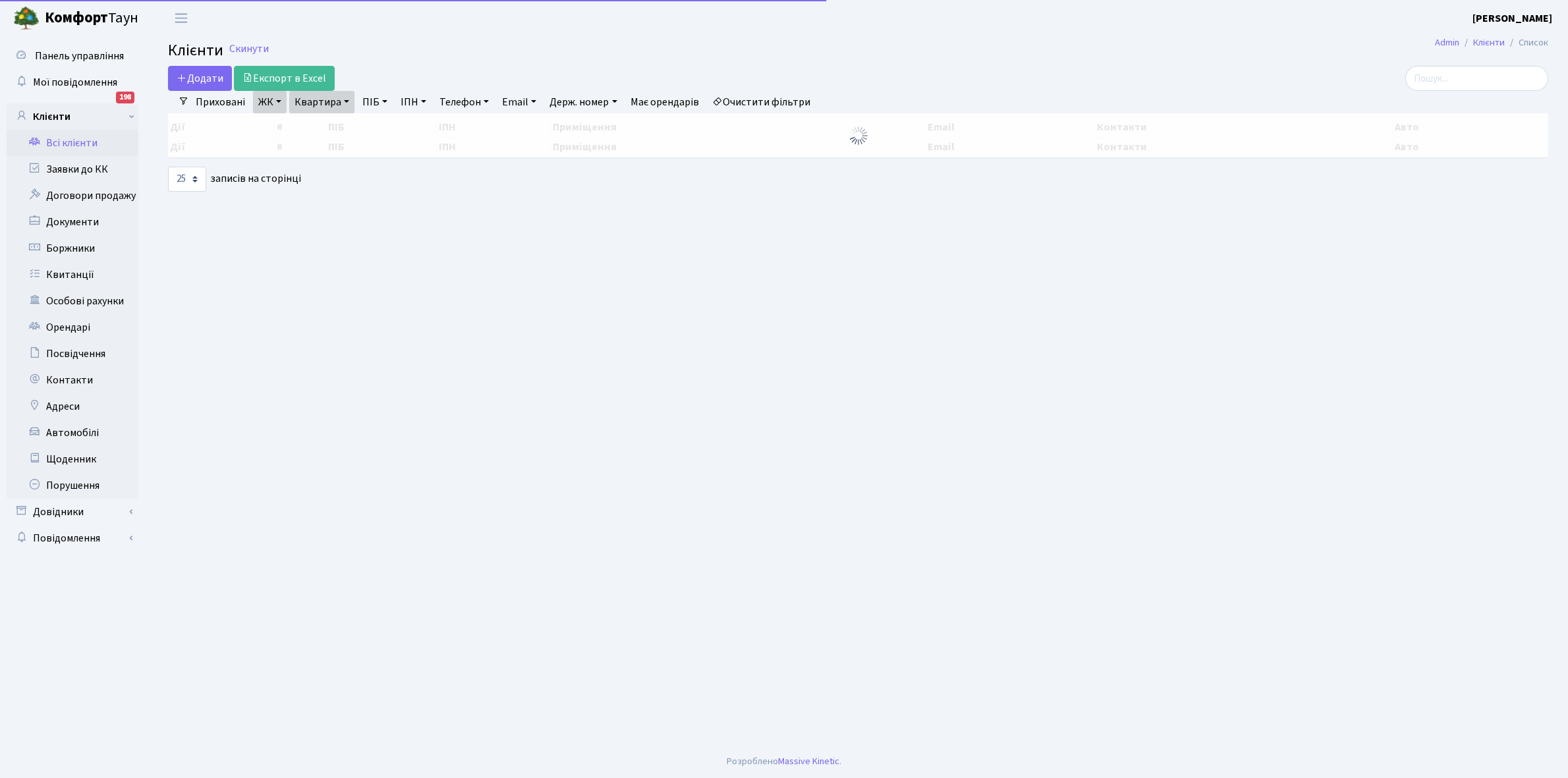
select select "25"
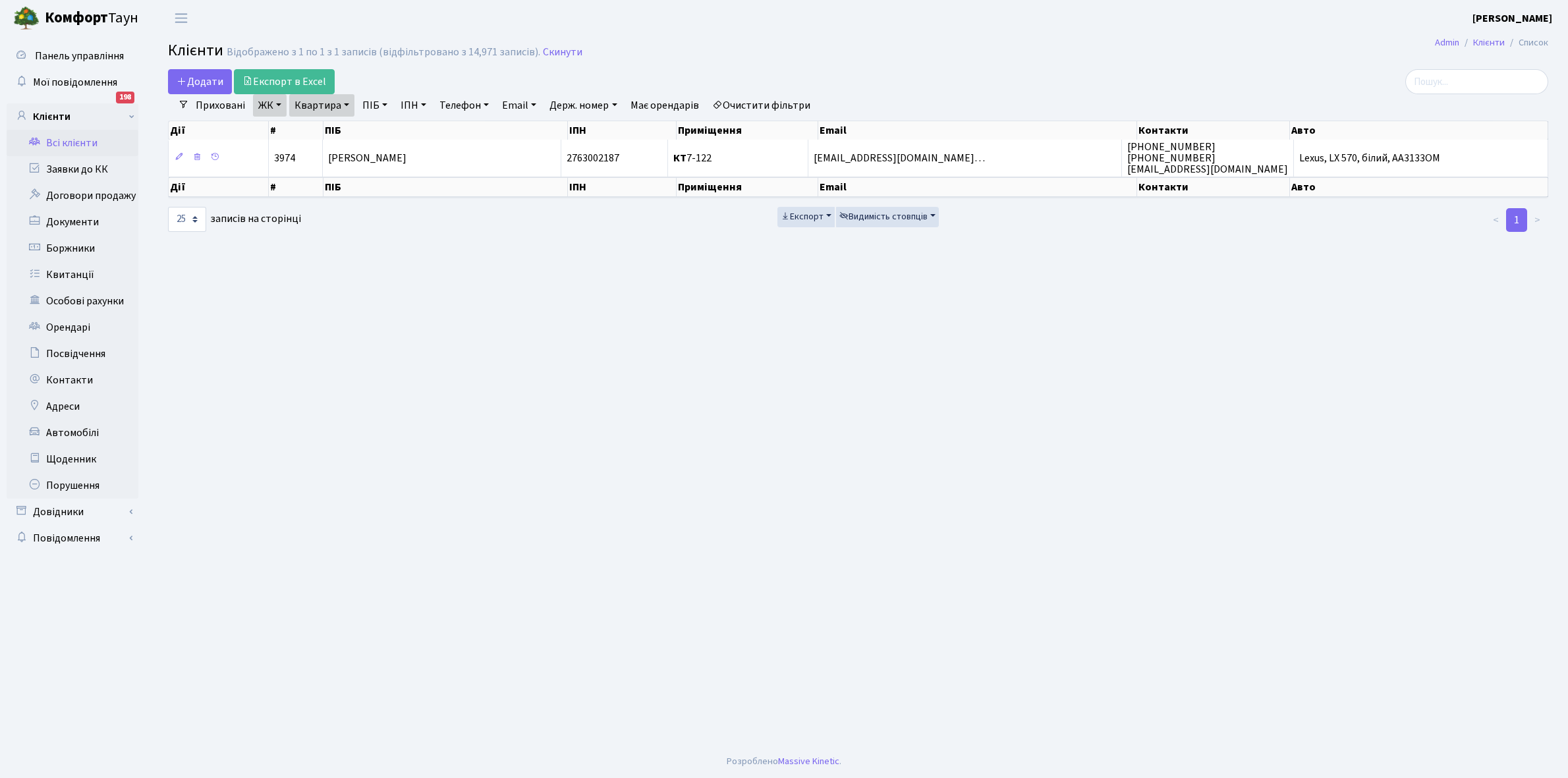
click at [347, 103] on link "Квартира" at bounding box center [322, 106] width 65 height 23
click at [344, 132] on input "7-122" at bounding box center [329, 131] width 77 height 25
type input "7-86"
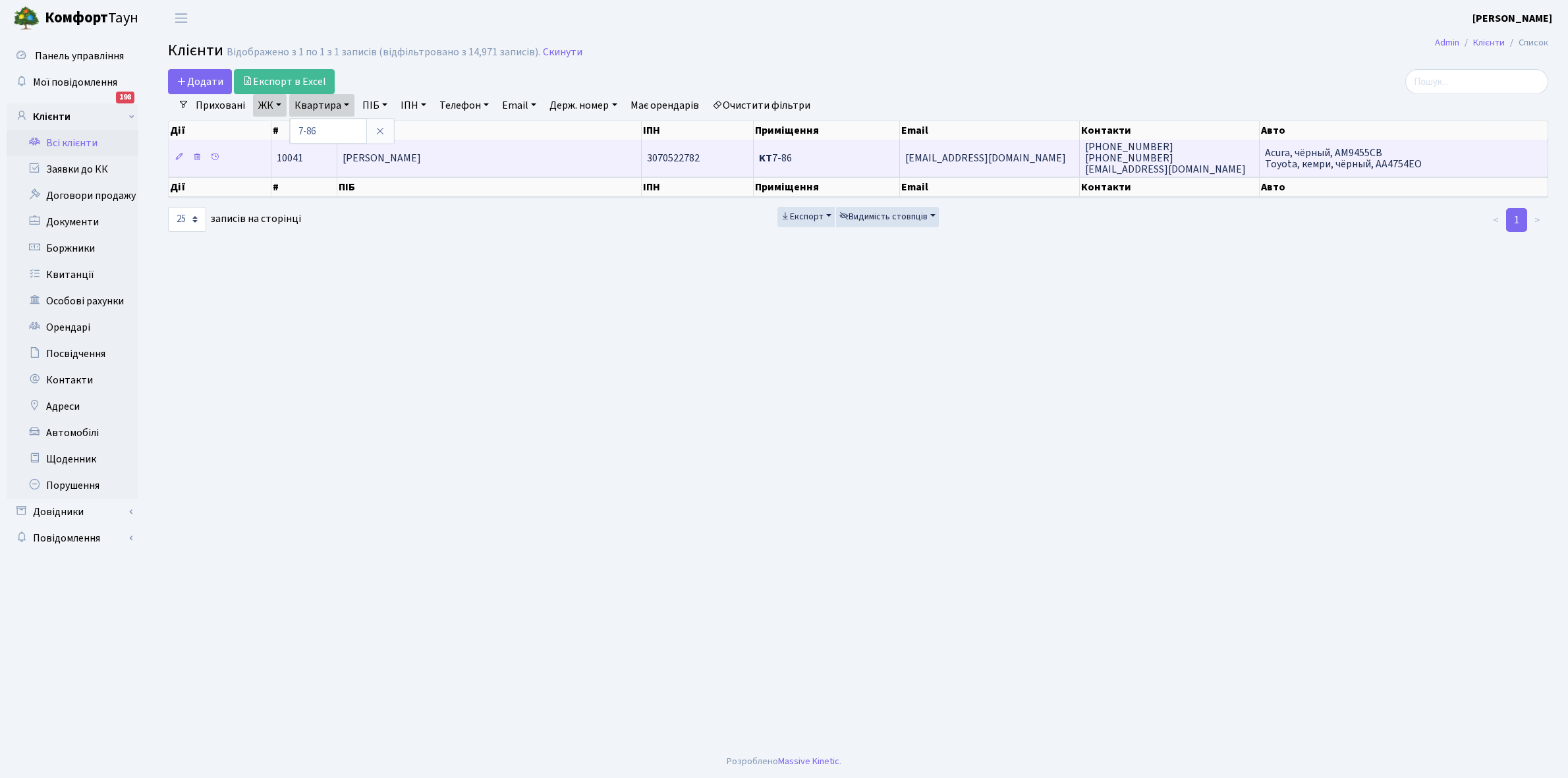
click at [479, 168] on td "[PERSON_NAME]" at bounding box center [489, 157] width 304 height 36
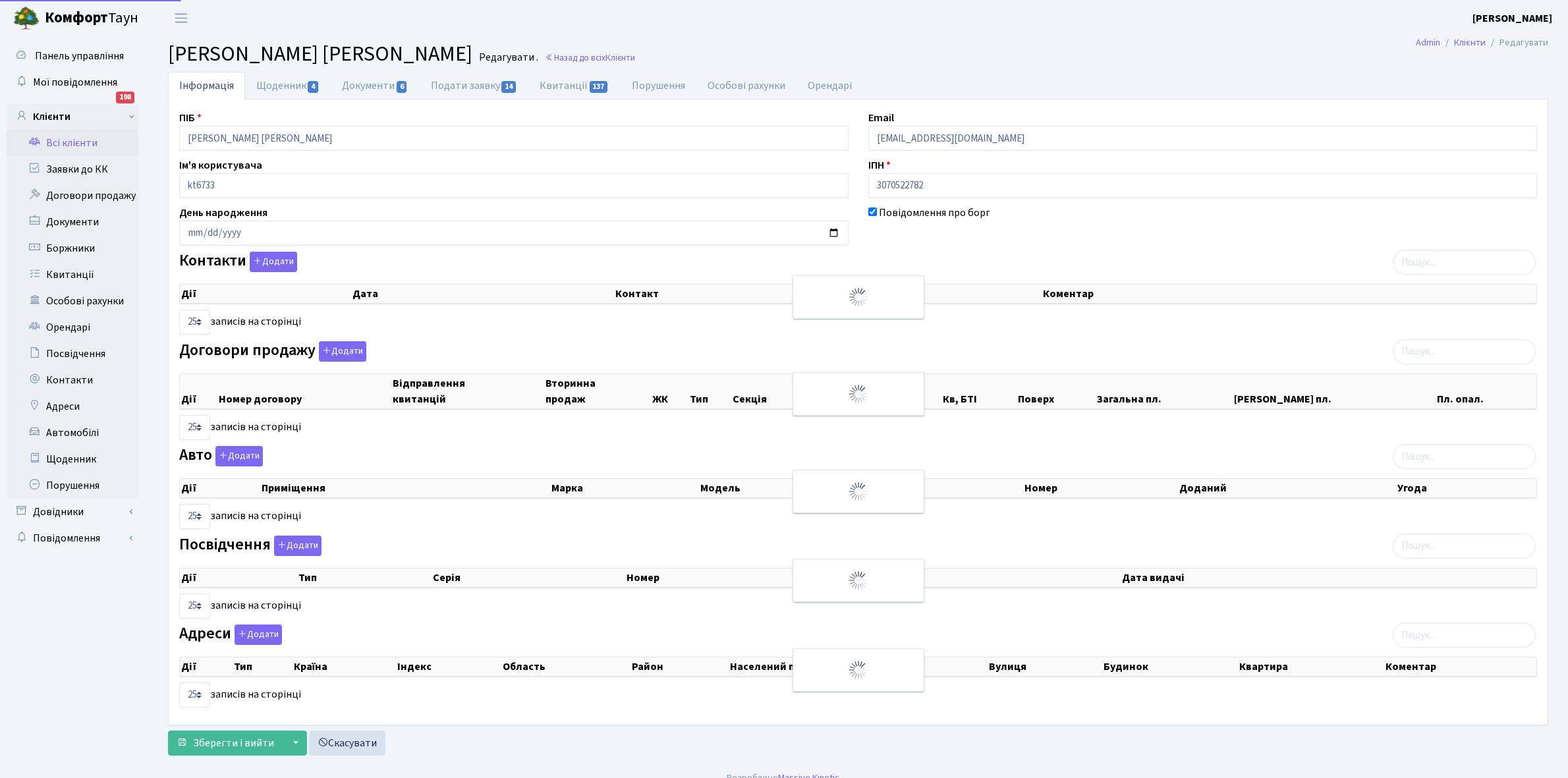
select select "25"
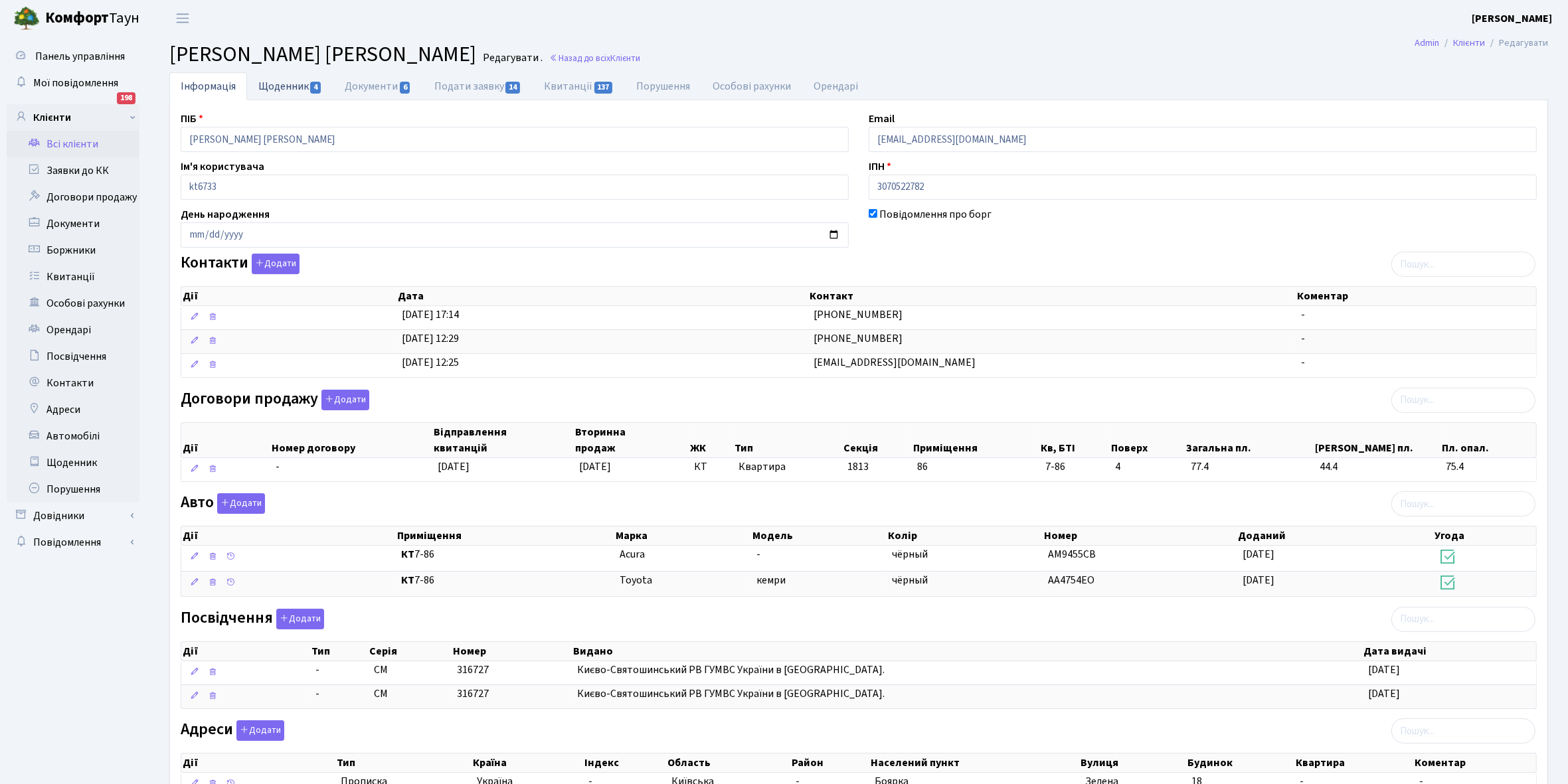
click at [273, 87] on link "Щоденник 4" at bounding box center [291, 86] width 87 height 27
select select "25"
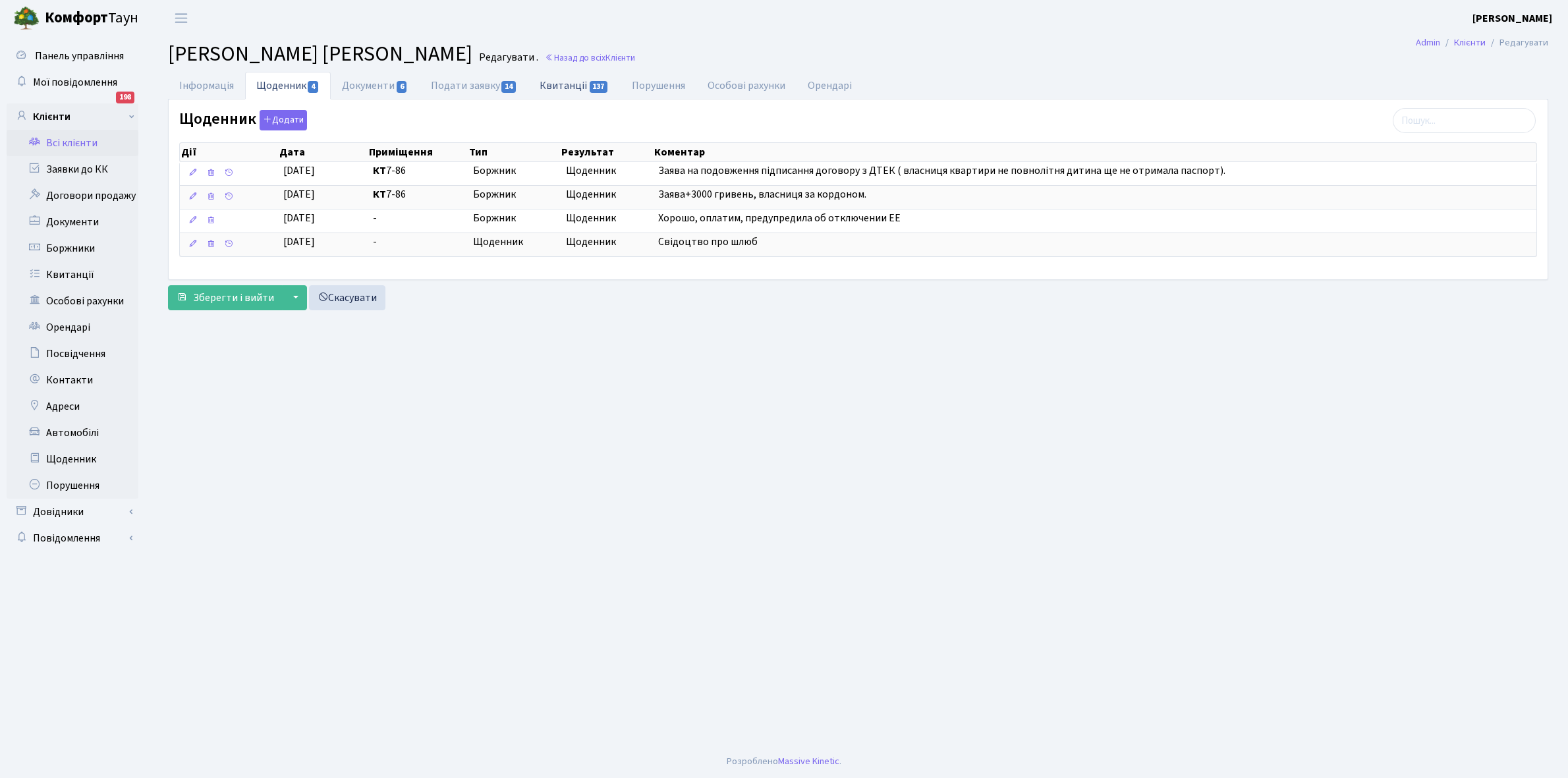
click at [571, 87] on link "Квитанції 137" at bounding box center [574, 85] width 92 height 27
select select "25"
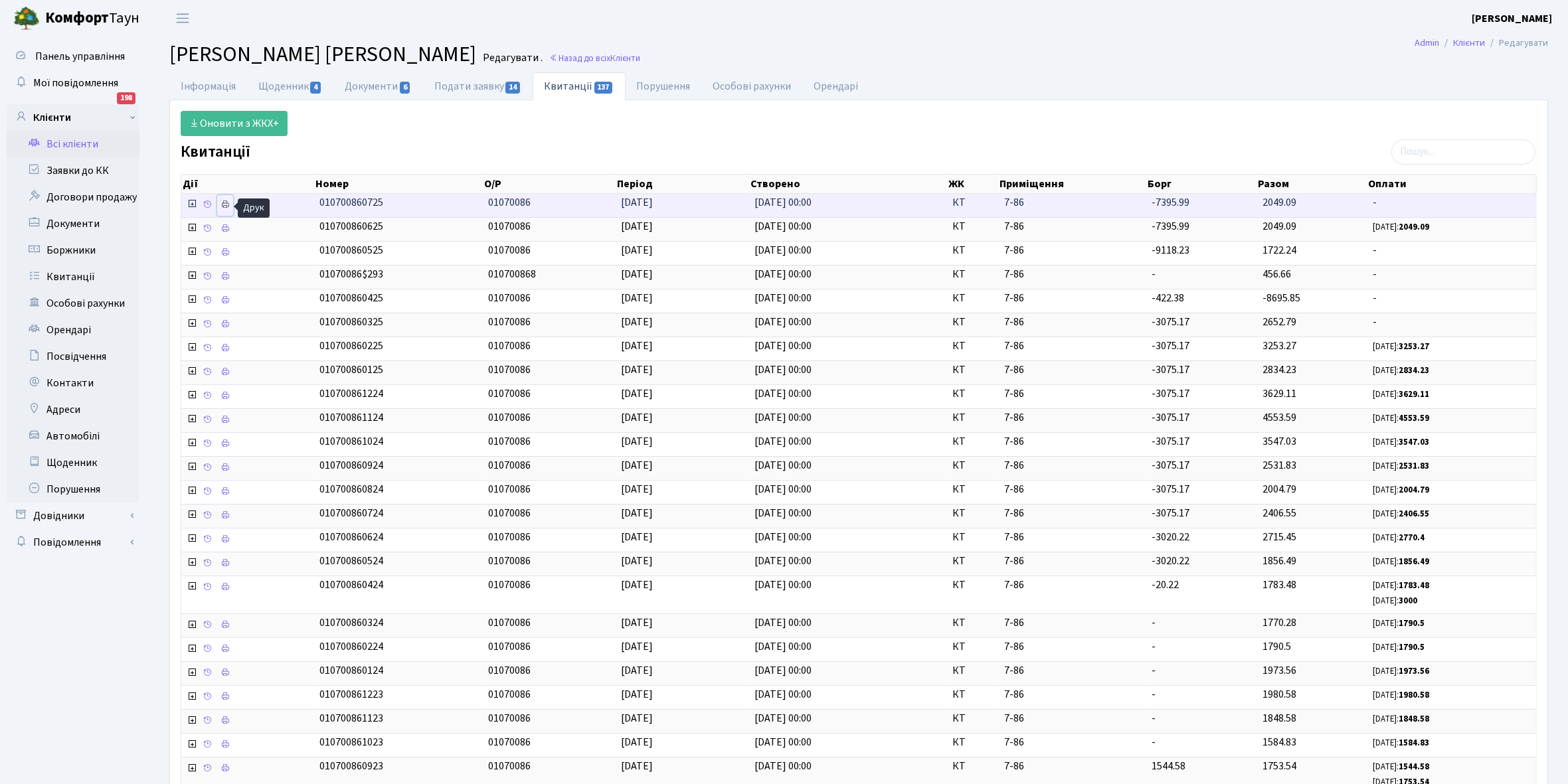
click at [231, 207] on link at bounding box center [225, 205] width 16 height 20
